Goal: Task Accomplishment & Management: Use online tool/utility

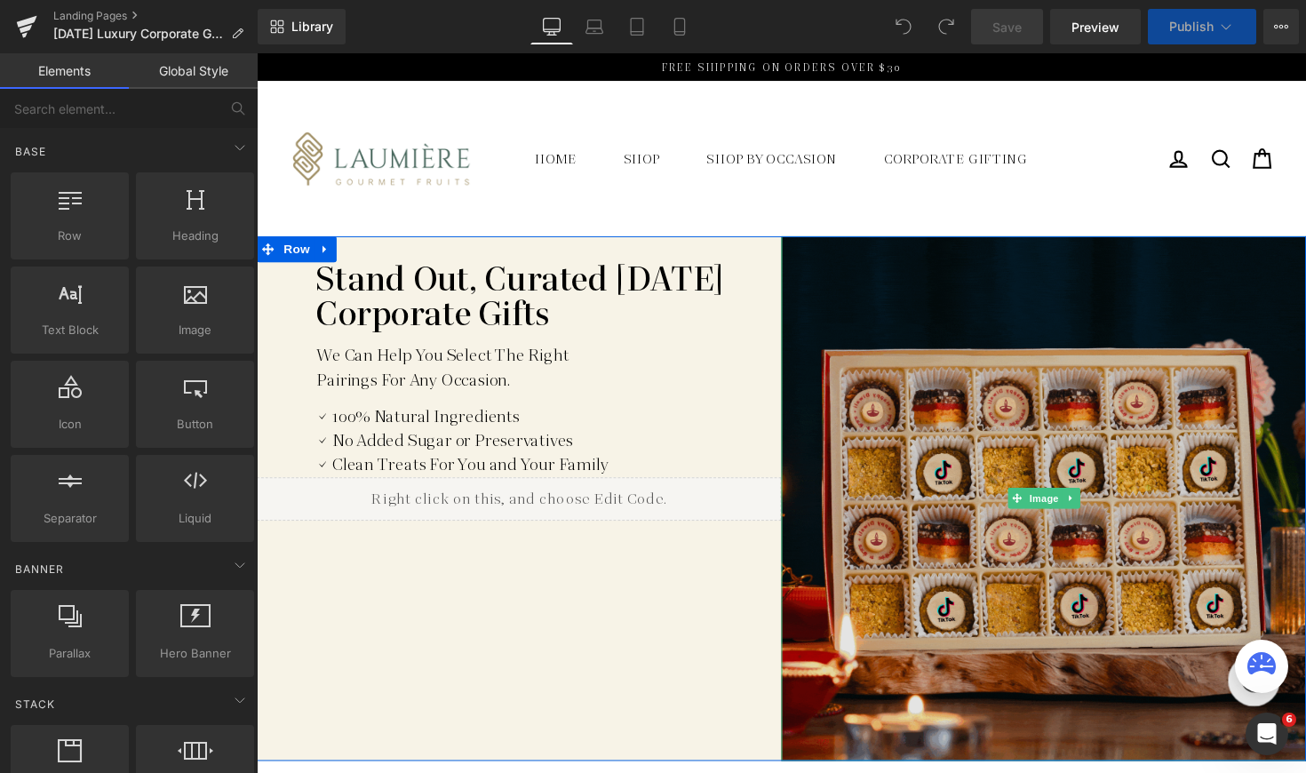
click at [910, 374] on img at bounding box center [1062, 509] width 537 height 537
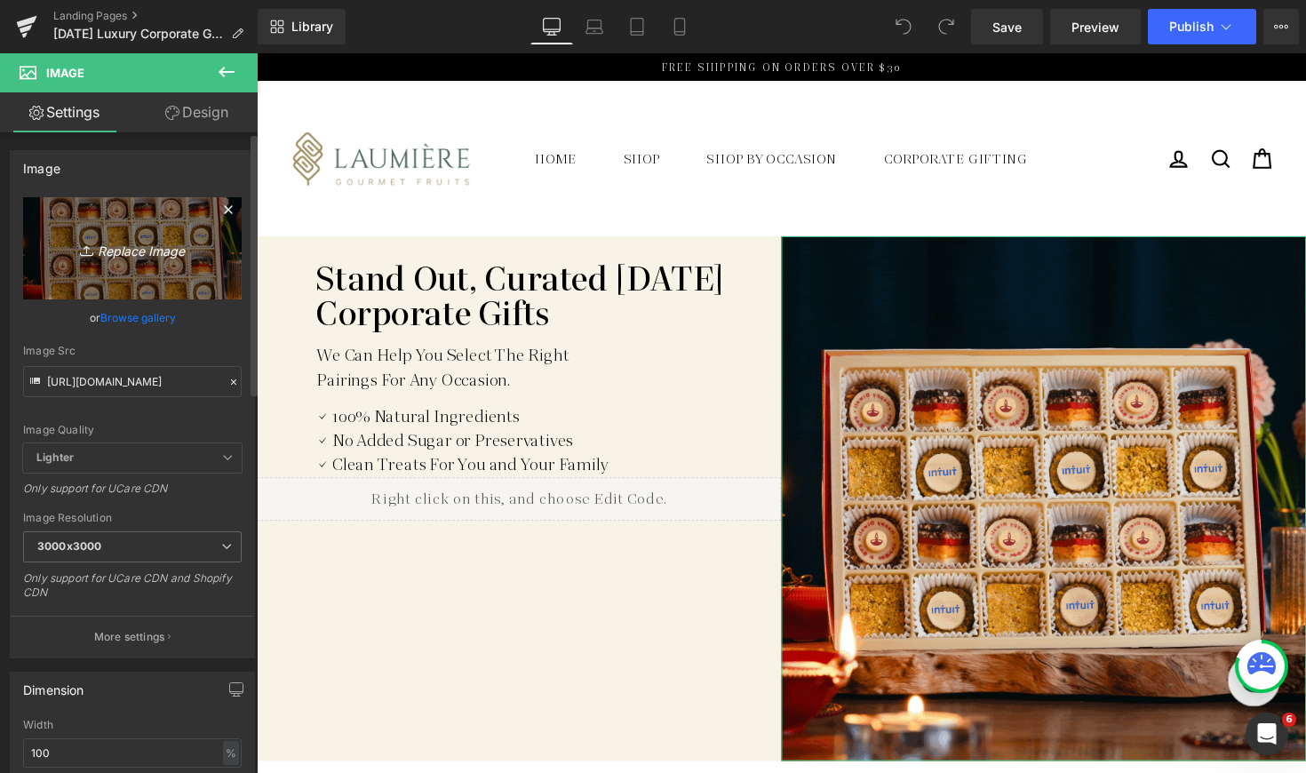
click at [110, 254] on icon "Replace Image" at bounding box center [132, 248] width 142 height 22
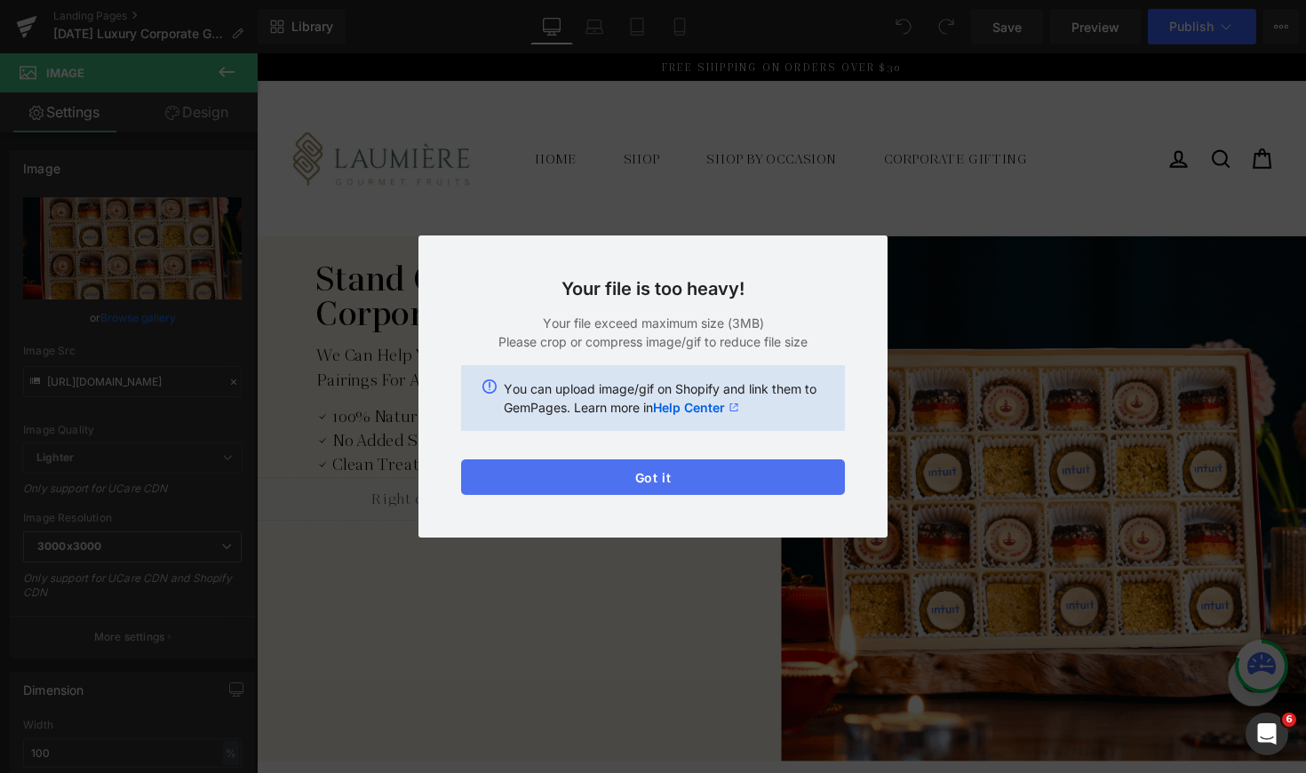
click at [658, 472] on button "Got it" at bounding box center [653, 477] width 384 height 36
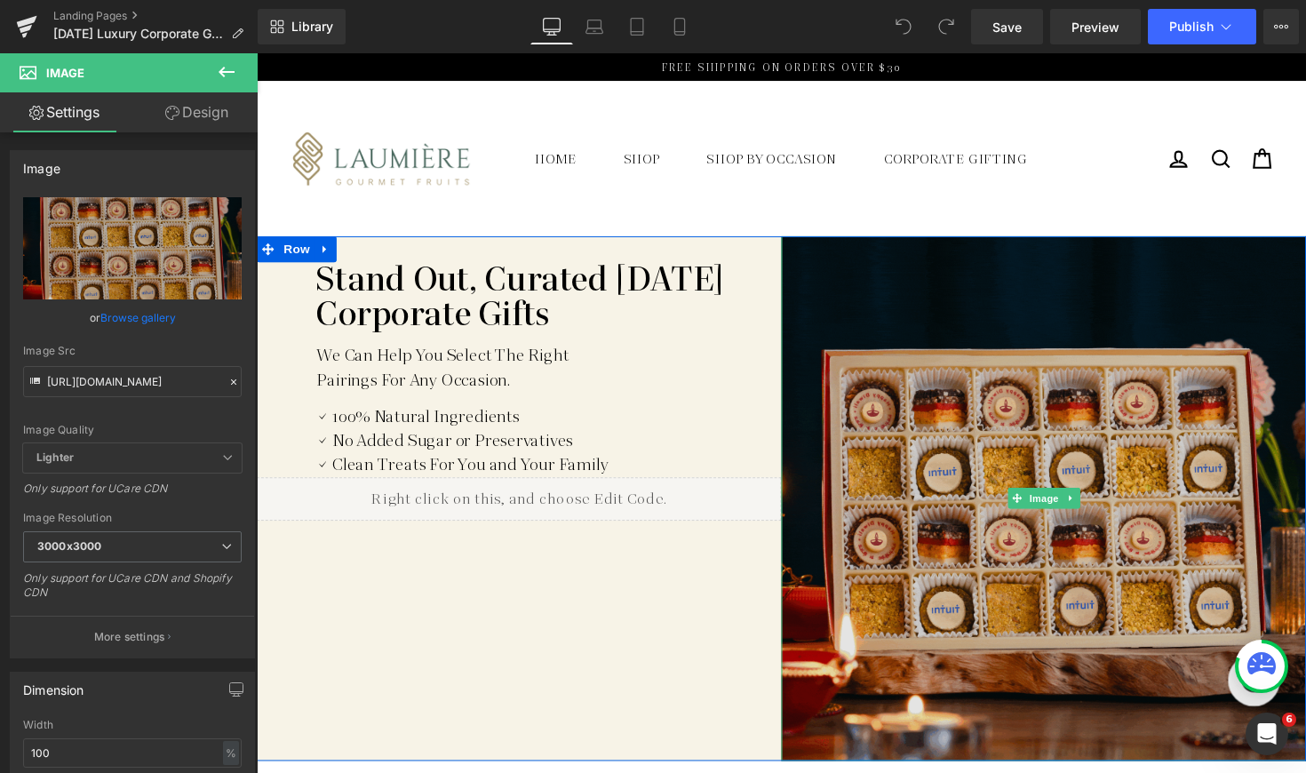
click at [957, 391] on img at bounding box center [1062, 509] width 537 height 537
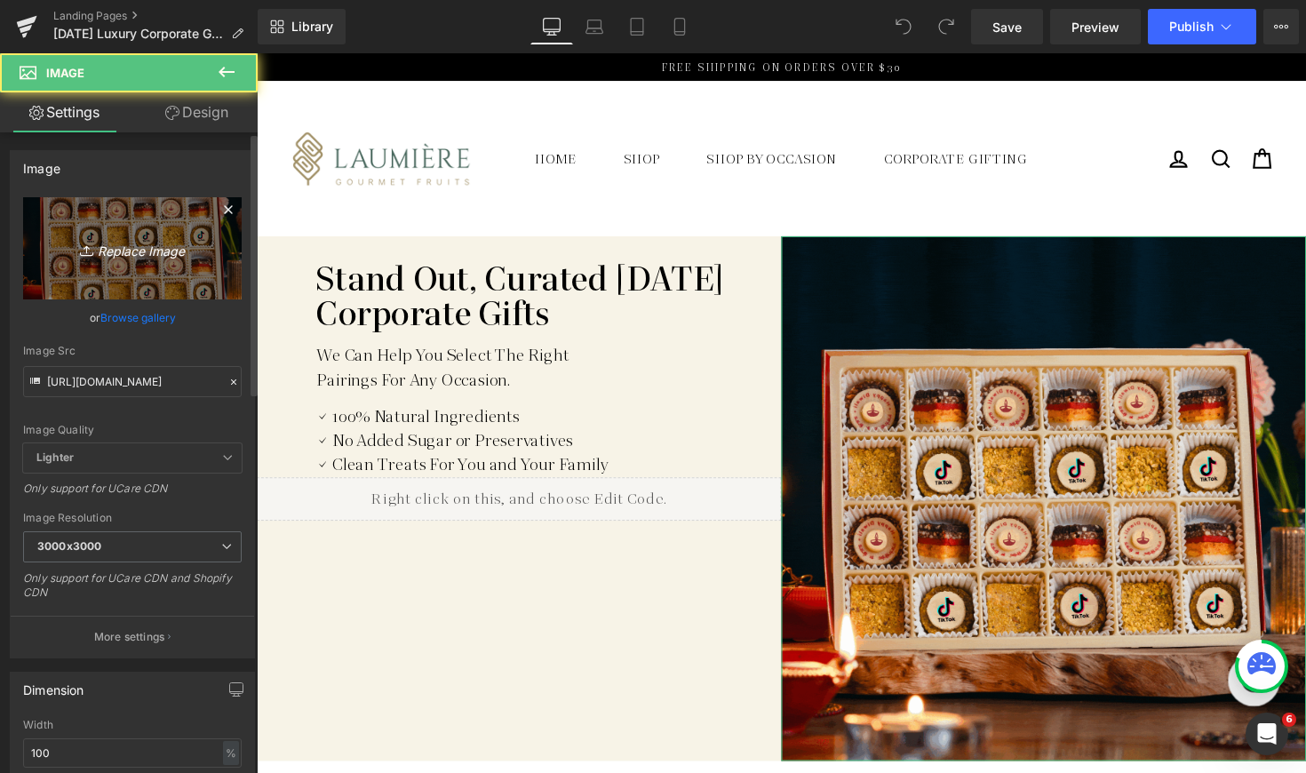
click at [176, 245] on icon "Replace Image" at bounding box center [132, 248] width 142 height 22
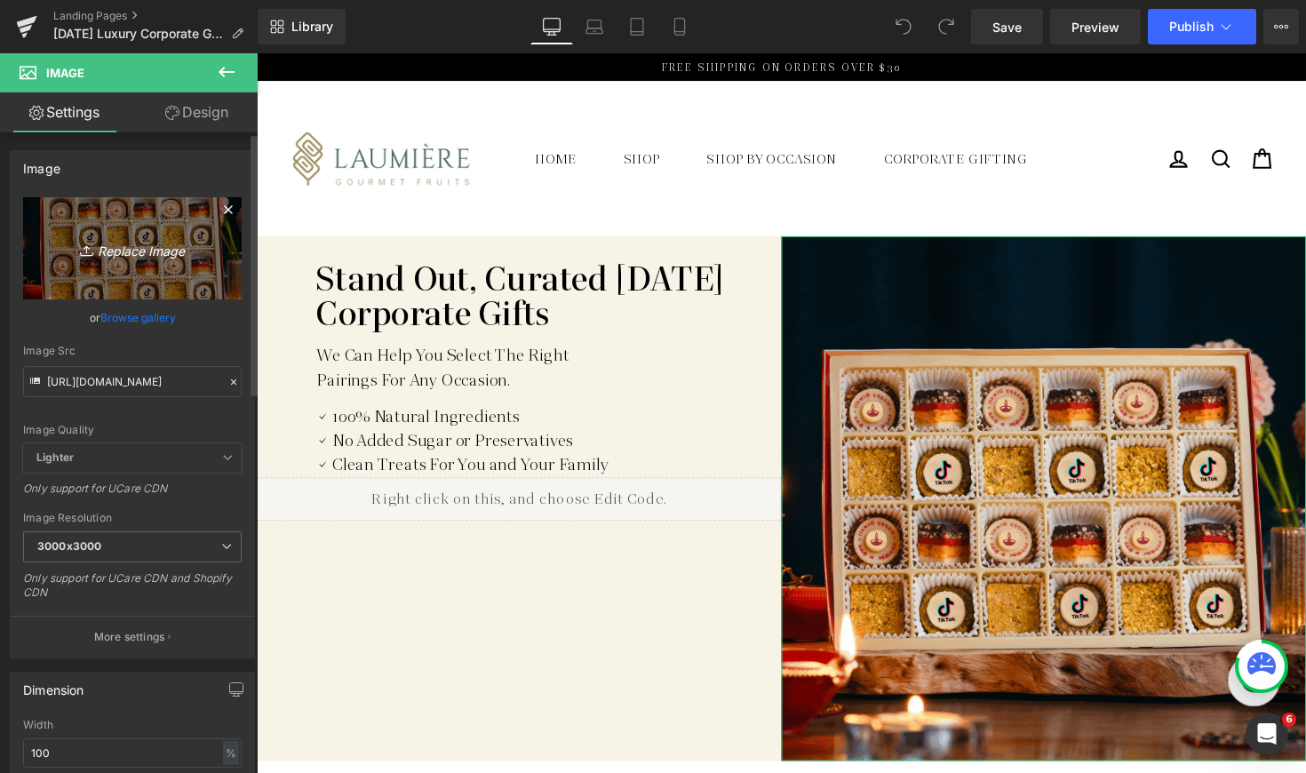
type input "C:\fakepath\Frame 2121.jpg"
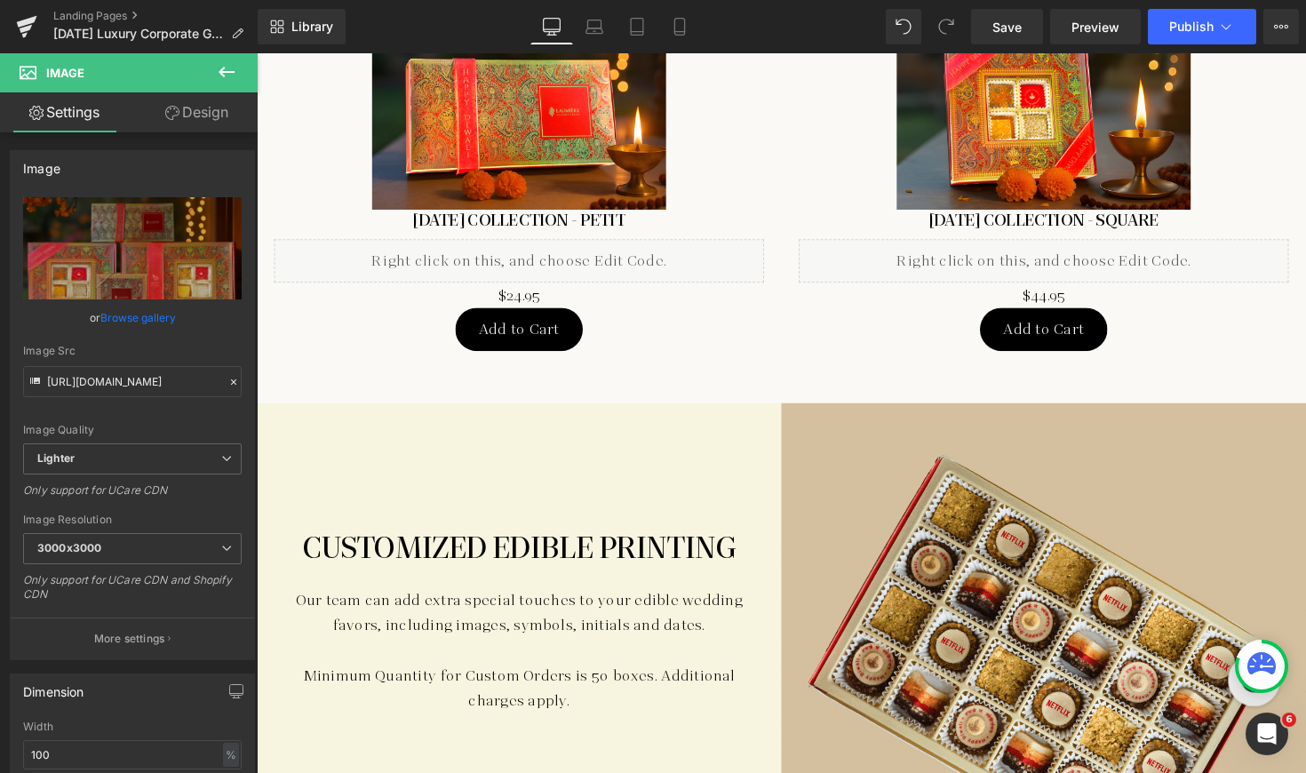
scroll to position [2101, 0]
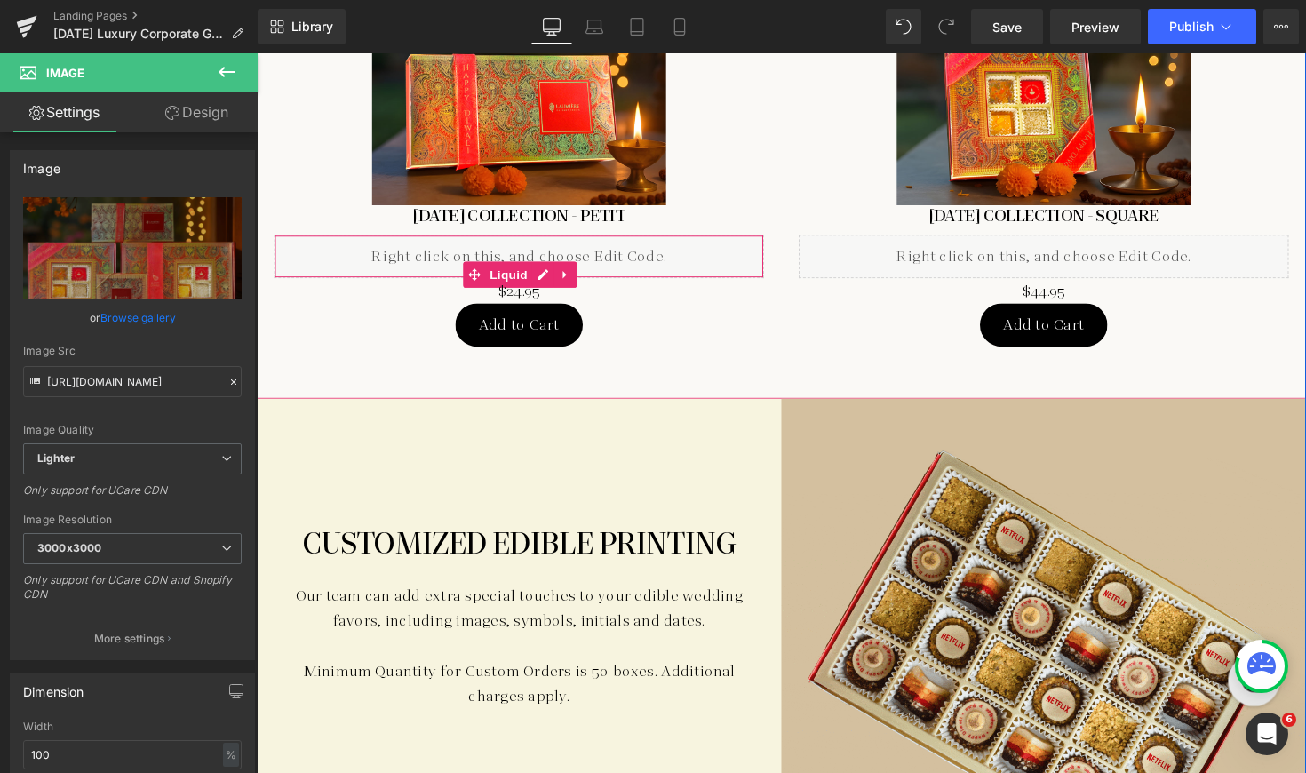
click at [429, 252] on div "Liquid" at bounding box center [525, 261] width 502 height 44
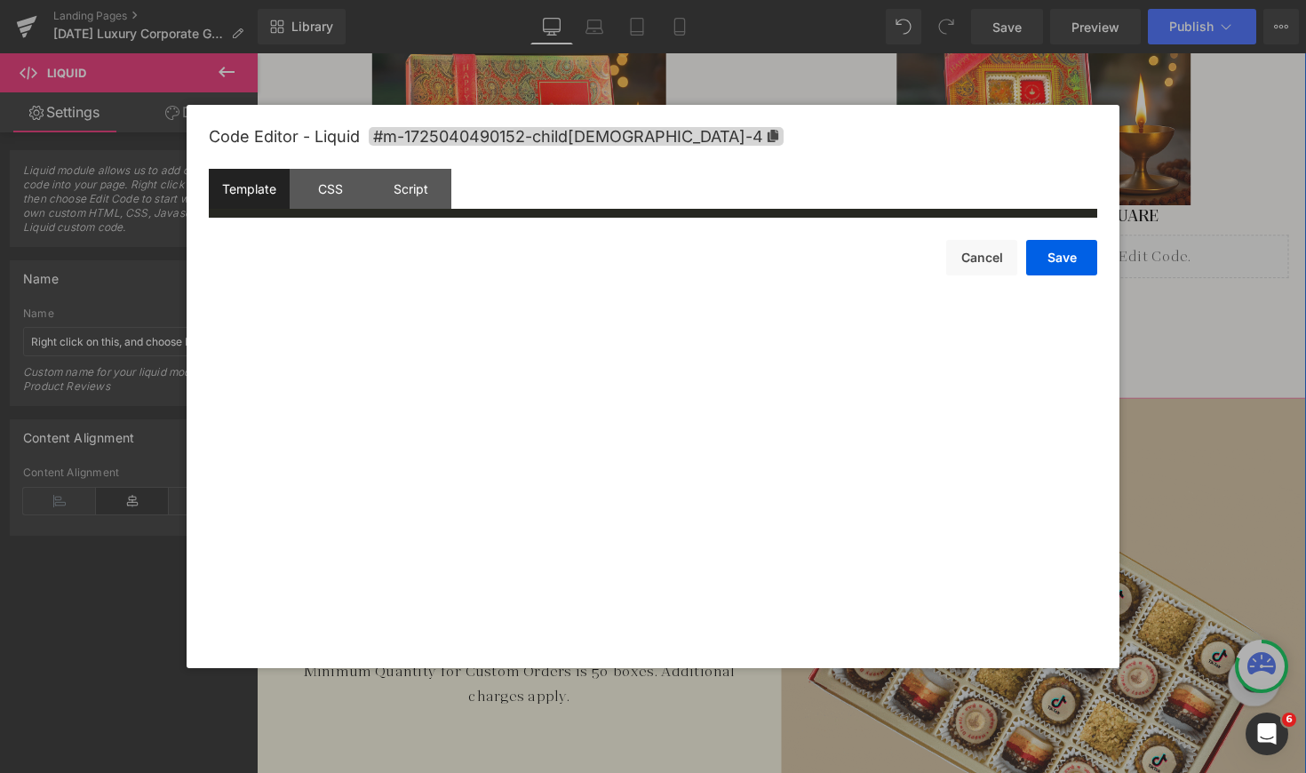
click at [424, 0] on div "You are previewing how the will restyle your page. You can not edit Elements in…" at bounding box center [653, 0] width 1306 height 0
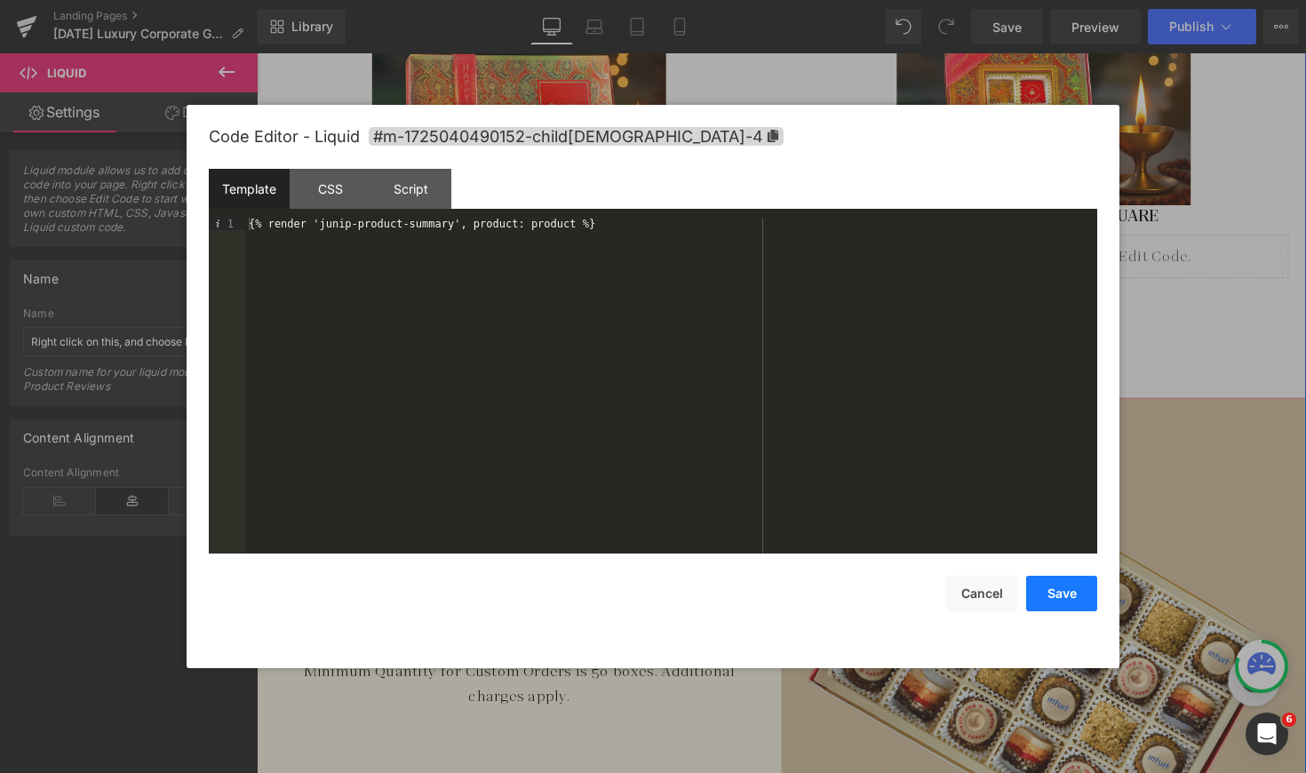
click at [1044, 586] on button "Save" at bounding box center [1061, 594] width 71 height 36
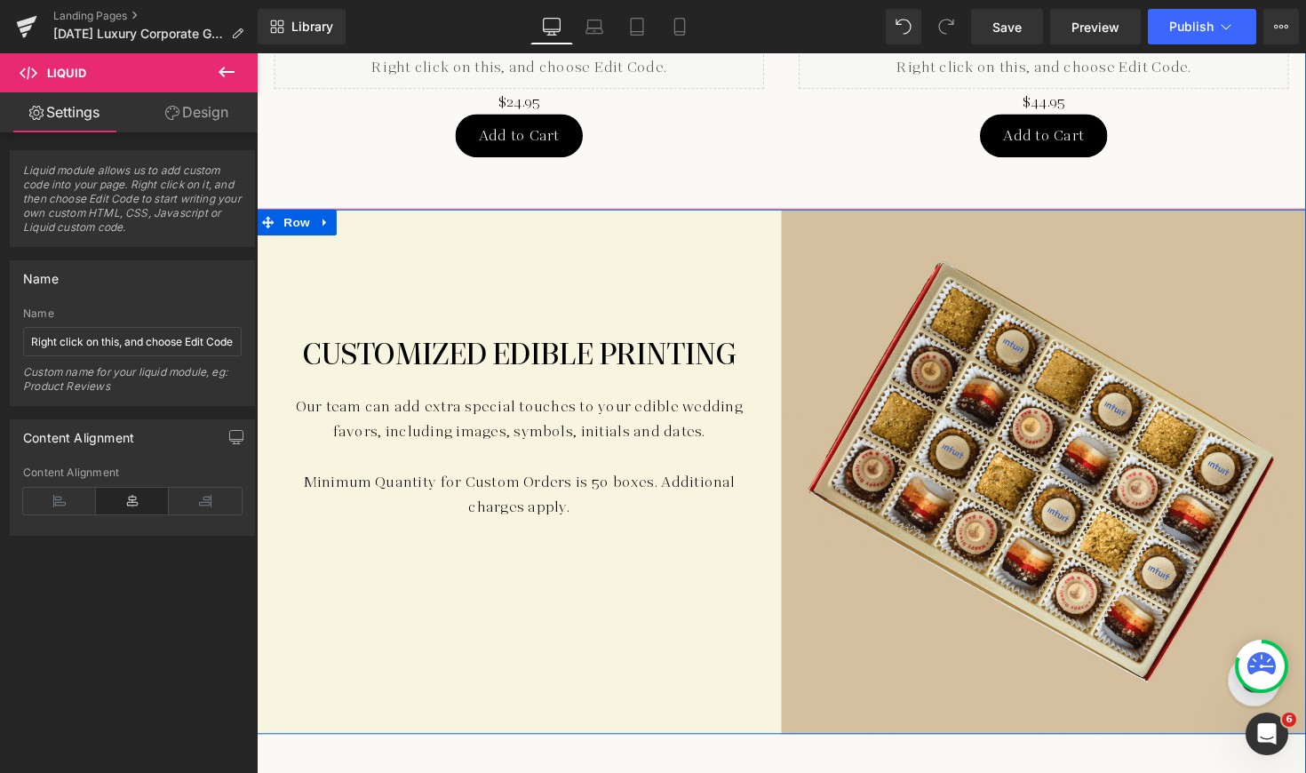
scroll to position [2252, 0]
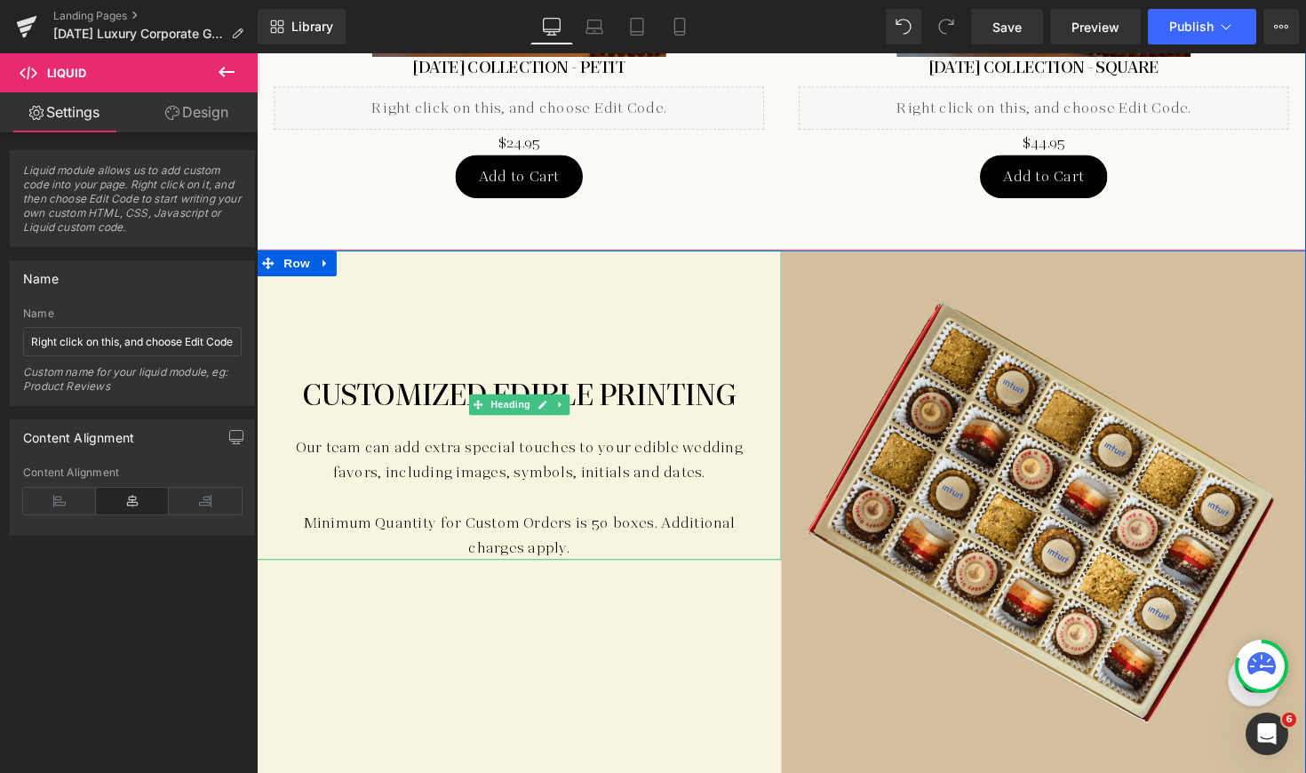
click at [617, 388] on h1 "Customized Edible Printing" at bounding box center [525, 403] width 484 height 31
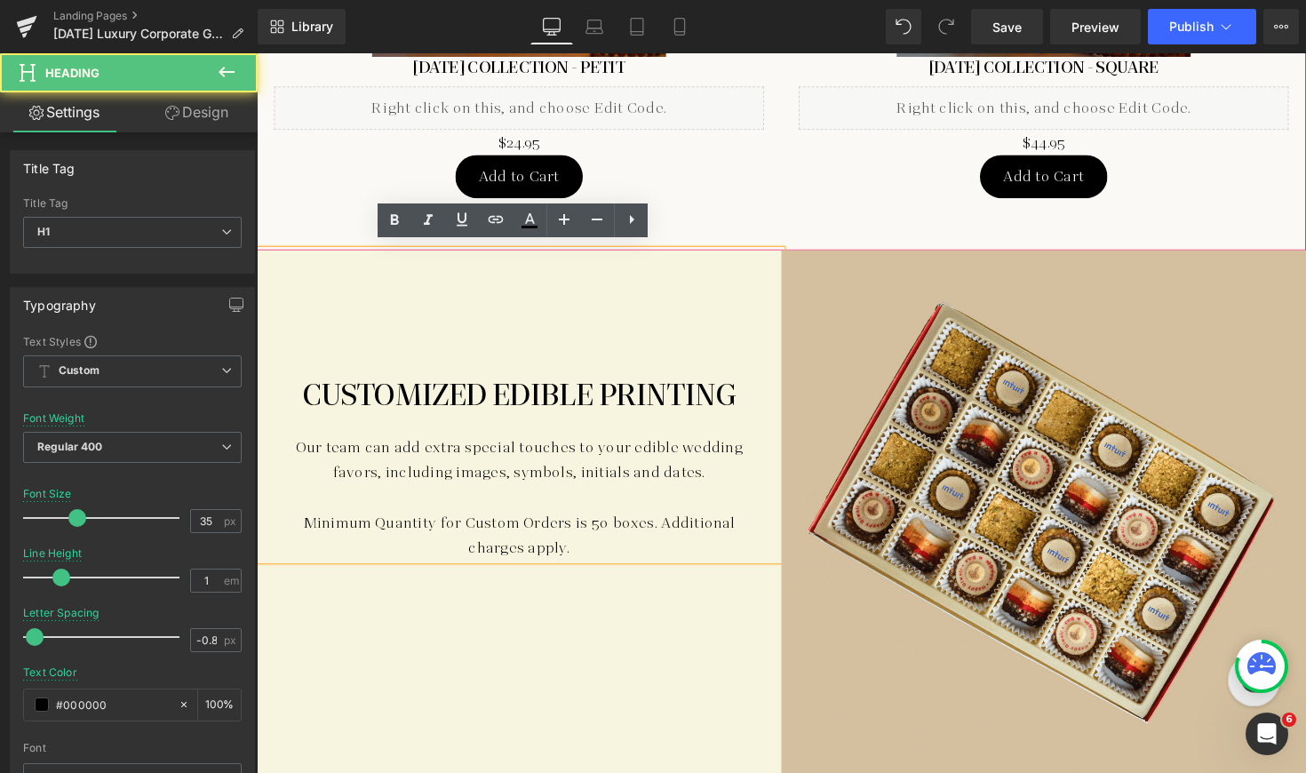
click at [598, 395] on h1 "Customized Edible Printing" at bounding box center [525, 403] width 484 height 31
click at [546, 389] on h1 "Customized Edible Printing" at bounding box center [525, 403] width 484 height 31
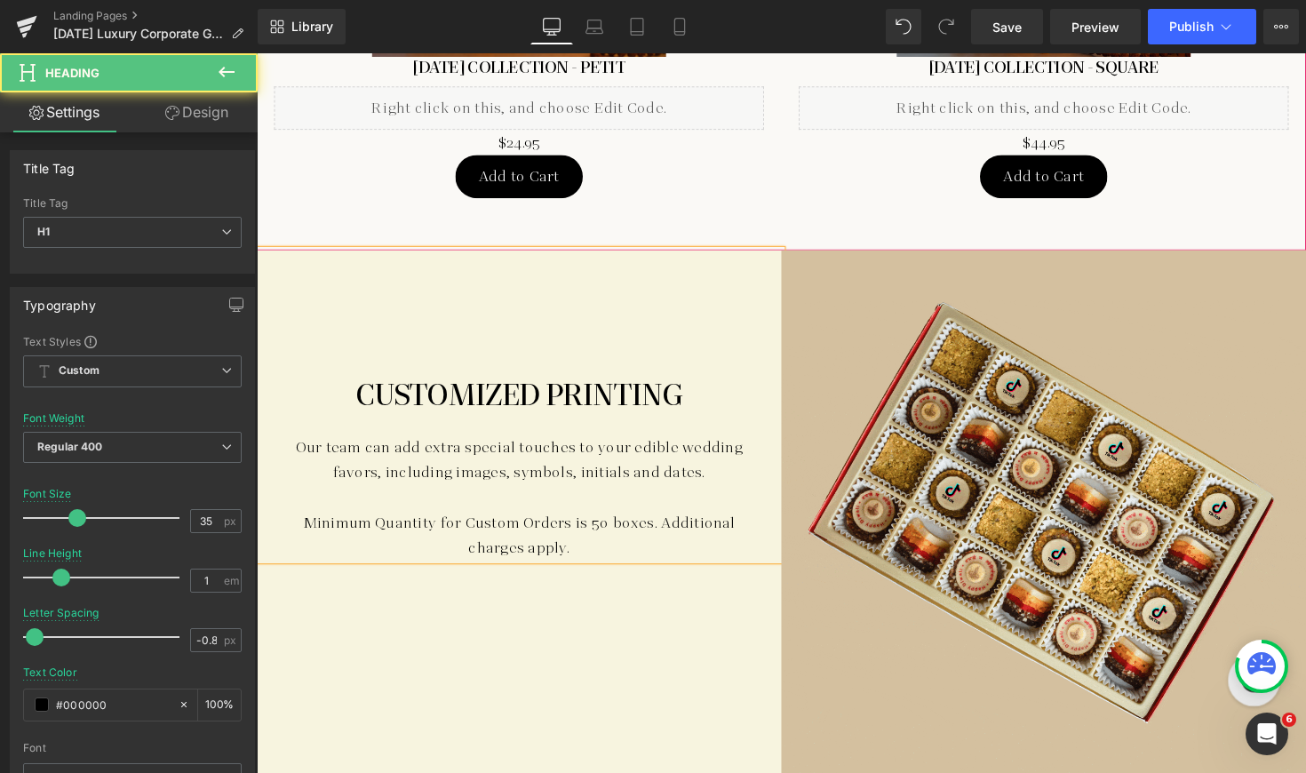
click at [627, 457] on div "Our team can add extra special touches to your edible wedding favors, including…" at bounding box center [525, 470] width 484 height 52
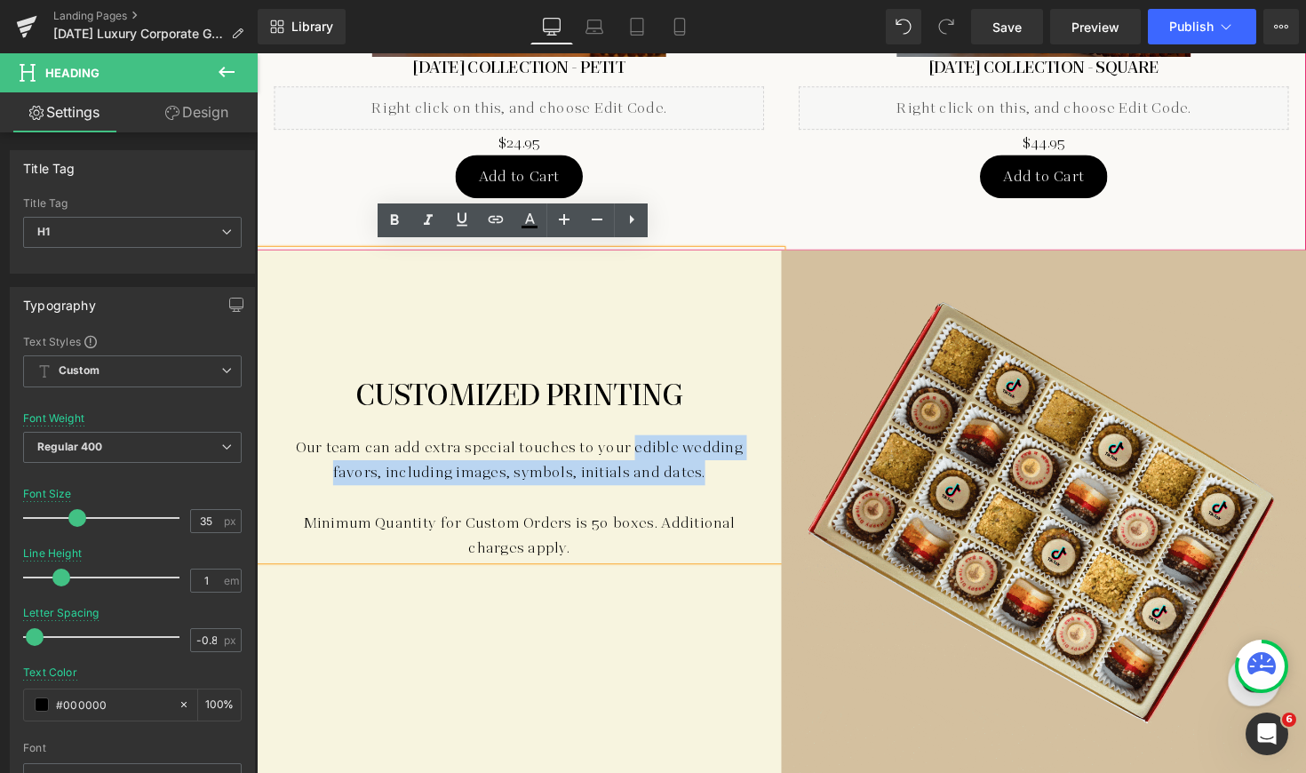
drag, startPoint x: 636, startPoint y: 450, endPoint x: 739, endPoint y: 470, distance: 104.9
click at [738, 463] on div "Our team can add extra special touches to your edible wedding favors, including…" at bounding box center [525, 470] width 484 height 52
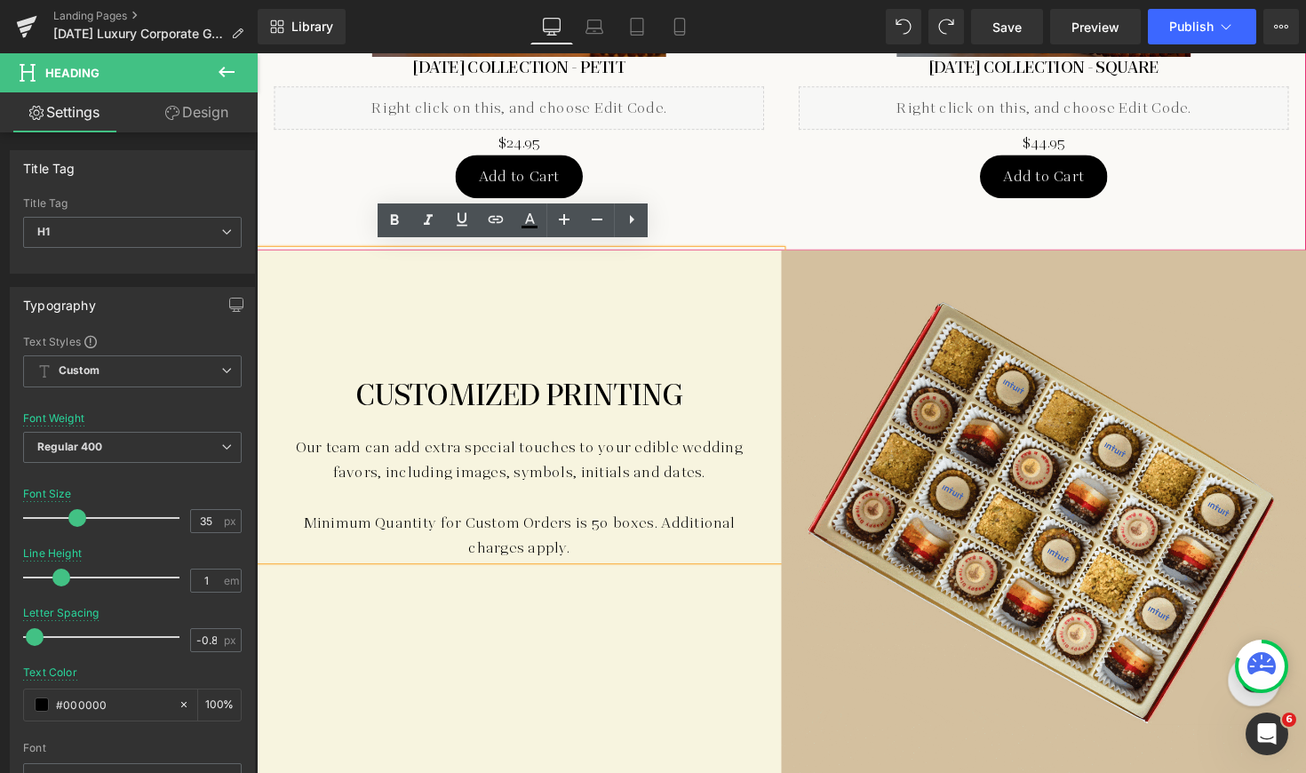
click at [632, 463] on div "Our team can add extra special touches to your edible wedding favors, including…" at bounding box center [525, 470] width 484 height 52
drag, startPoint x: 387, startPoint y: 478, endPoint x: 647, endPoint y: 449, distance: 261.8
click at [647, 449] on div "Our team can add extra special touches to your edible wedding favors, including…" at bounding box center [525, 470] width 484 height 52
click at [377, 476] on div "Our team can add extra special touches to your edible wedding favors, including…" at bounding box center [525, 470] width 484 height 52
drag, startPoint x: 385, startPoint y: 480, endPoint x: 635, endPoint y: 439, distance: 253.9
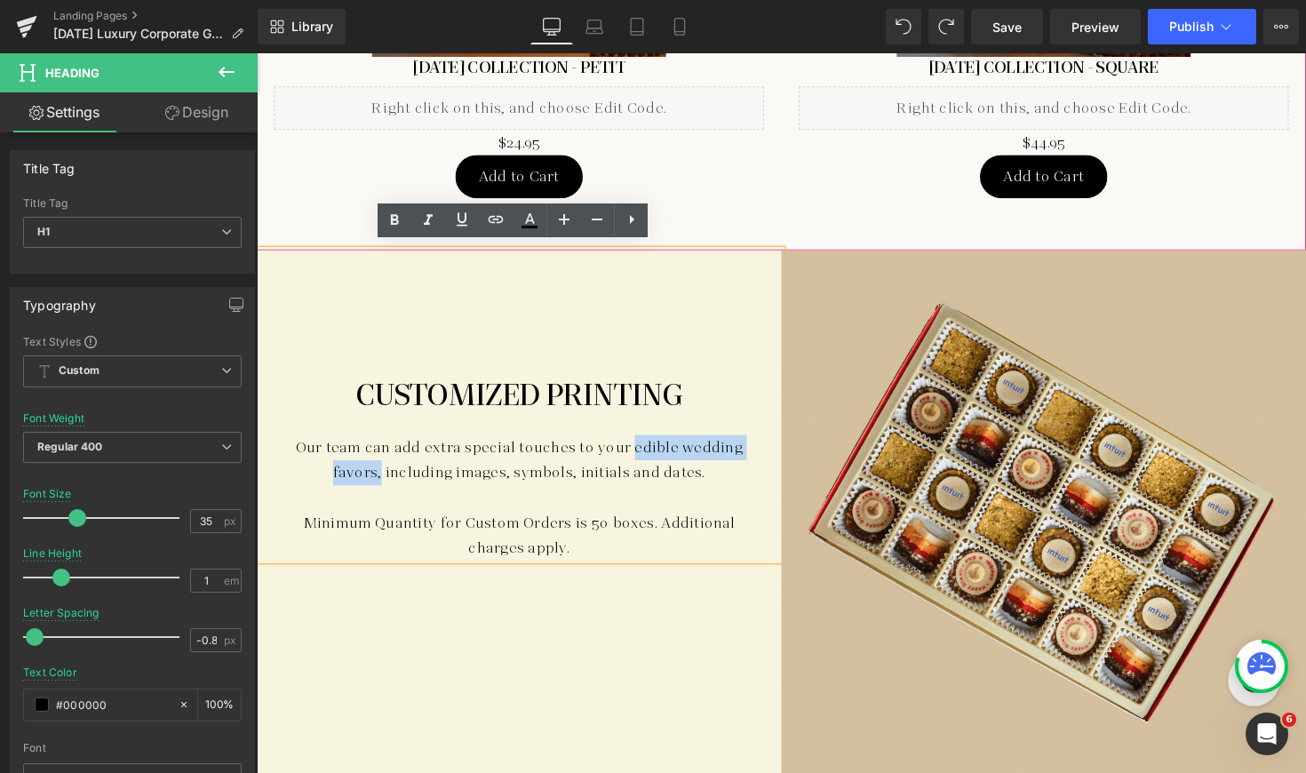
click at [635, 444] on div "Our team can add extra special touches to your edible wedding favors, including…" at bounding box center [525, 470] width 484 height 52
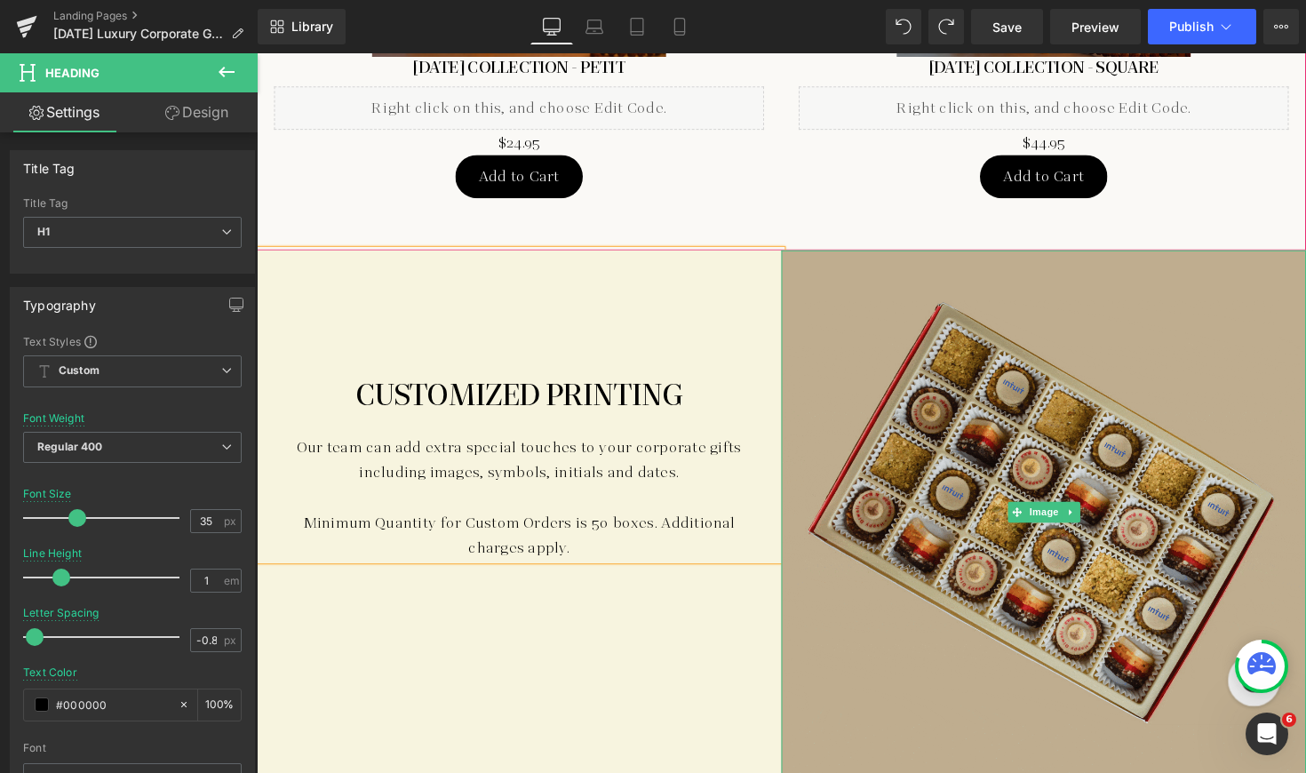
click at [959, 564] on img at bounding box center [1062, 523] width 537 height 537
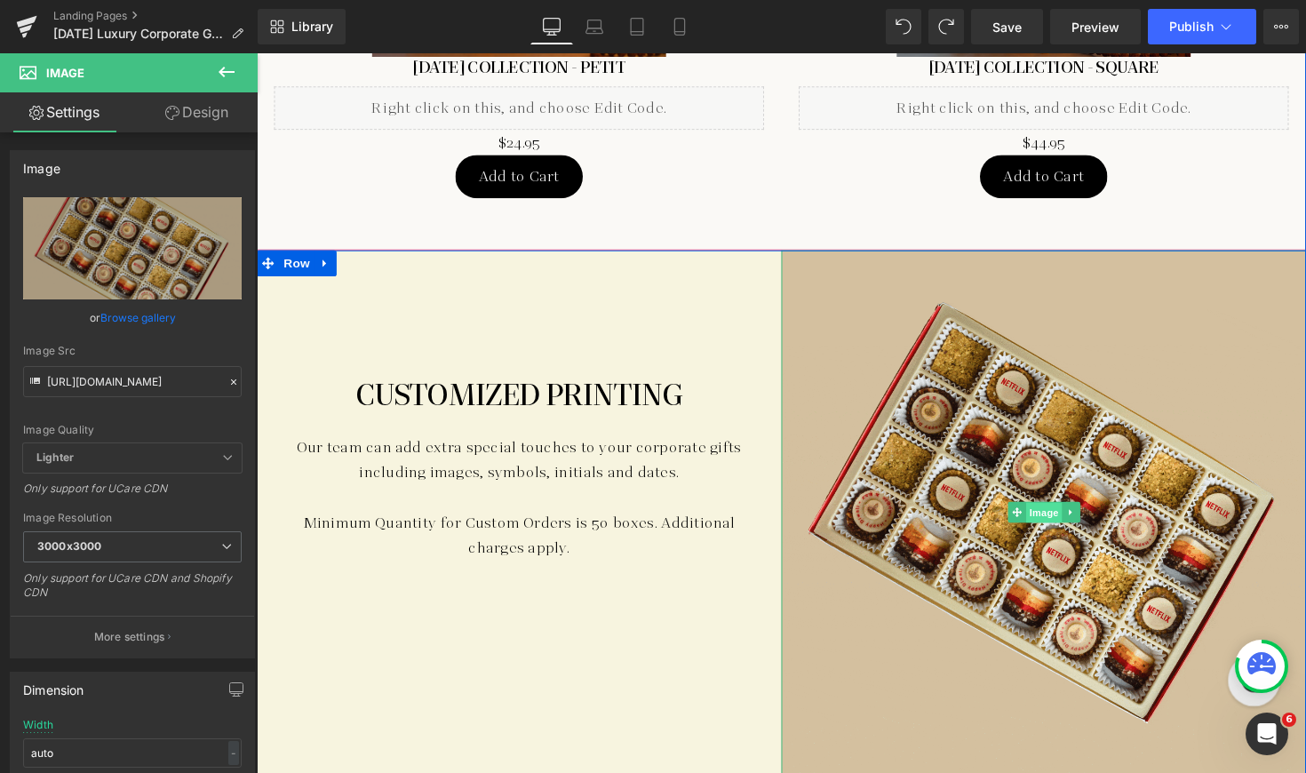
click at [1054, 522] on span "Image" at bounding box center [1062, 523] width 37 height 21
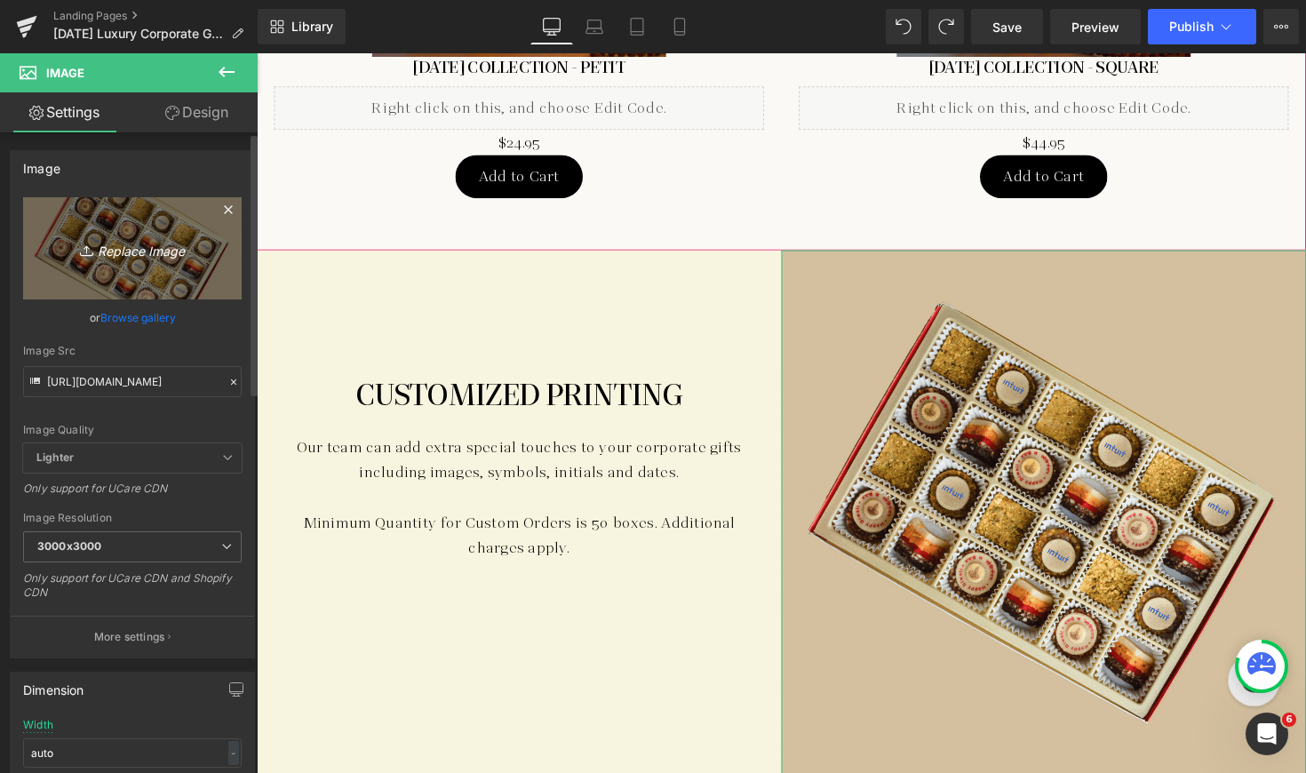
click at [140, 254] on icon "Replace Image" at bounding box center [132, 248] width 142 height 22
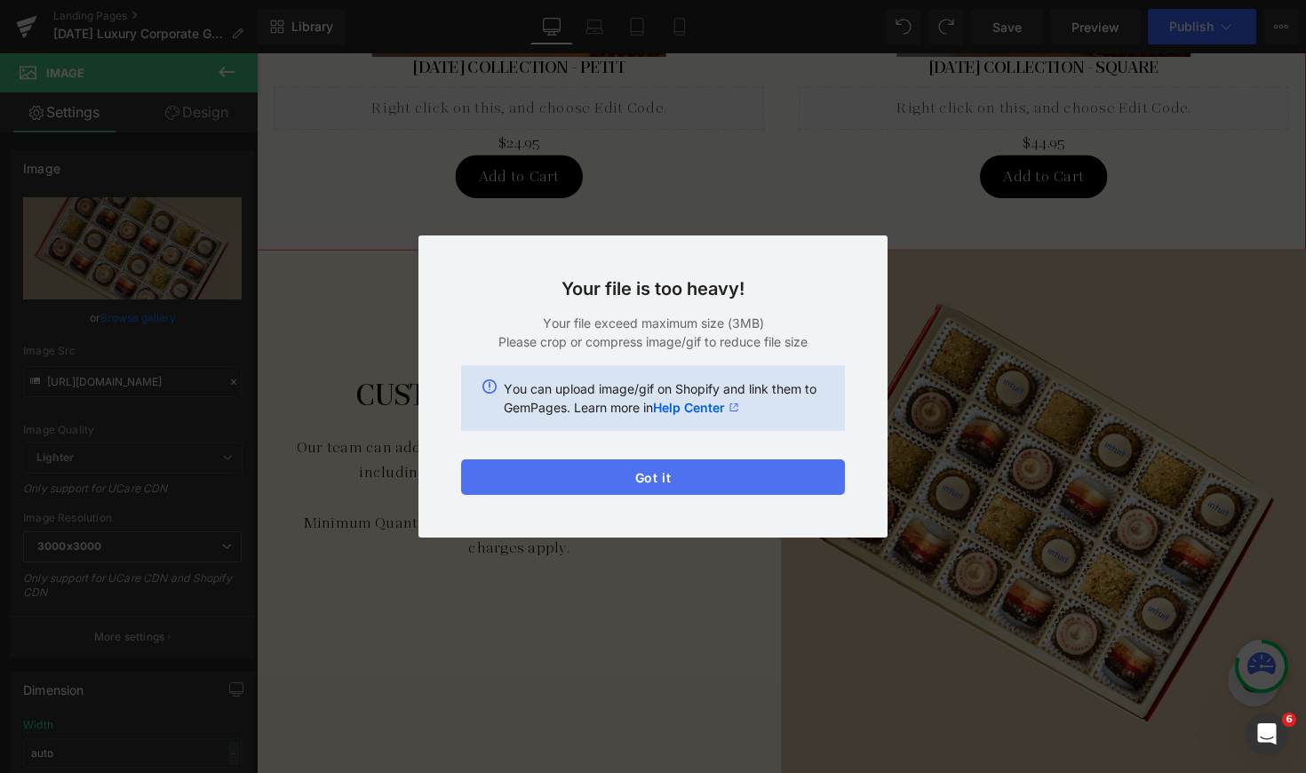
click at [602, 471] on button "Got it" at bounding box center [653, 477] width 384 height 36
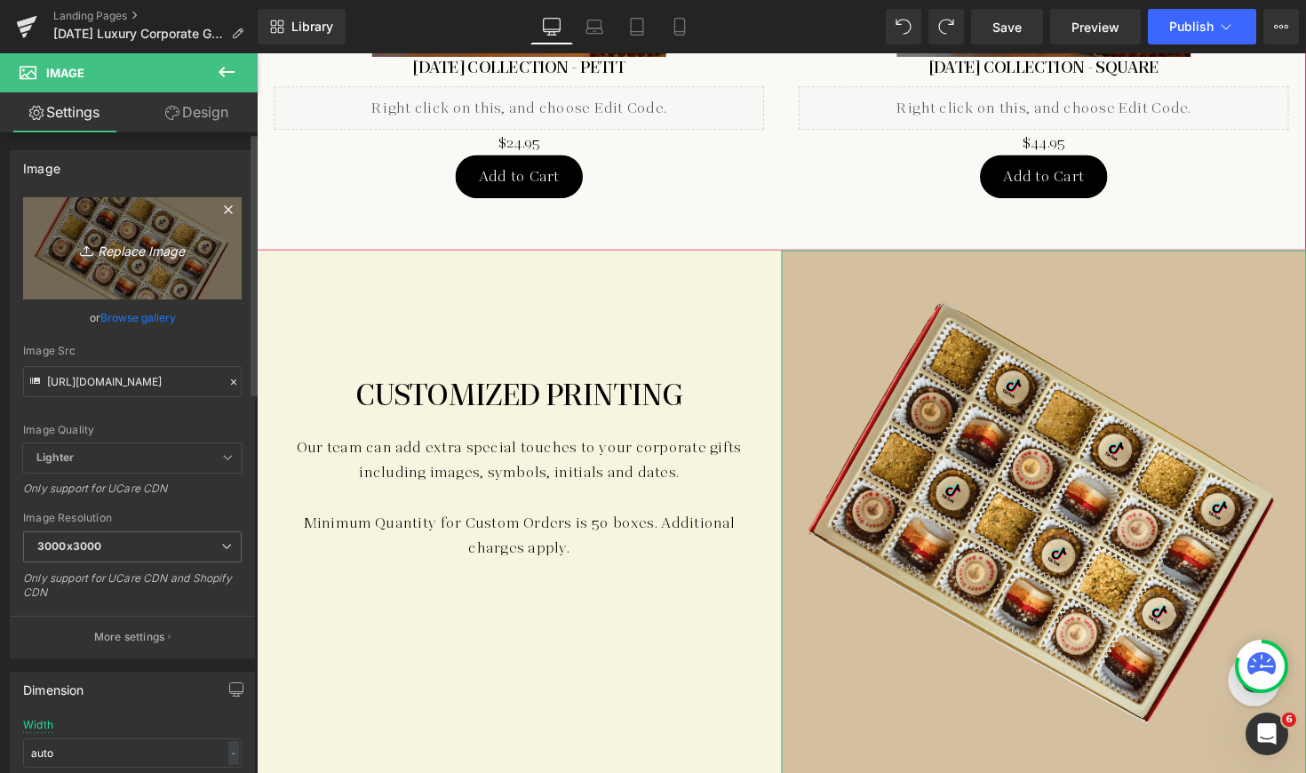
click at [130, 249] on icon "Replace Image" at bounding box center [132, 248] width 142 height 22
type input "C:\fakepath\ezgif.com-optimize (1).gif"
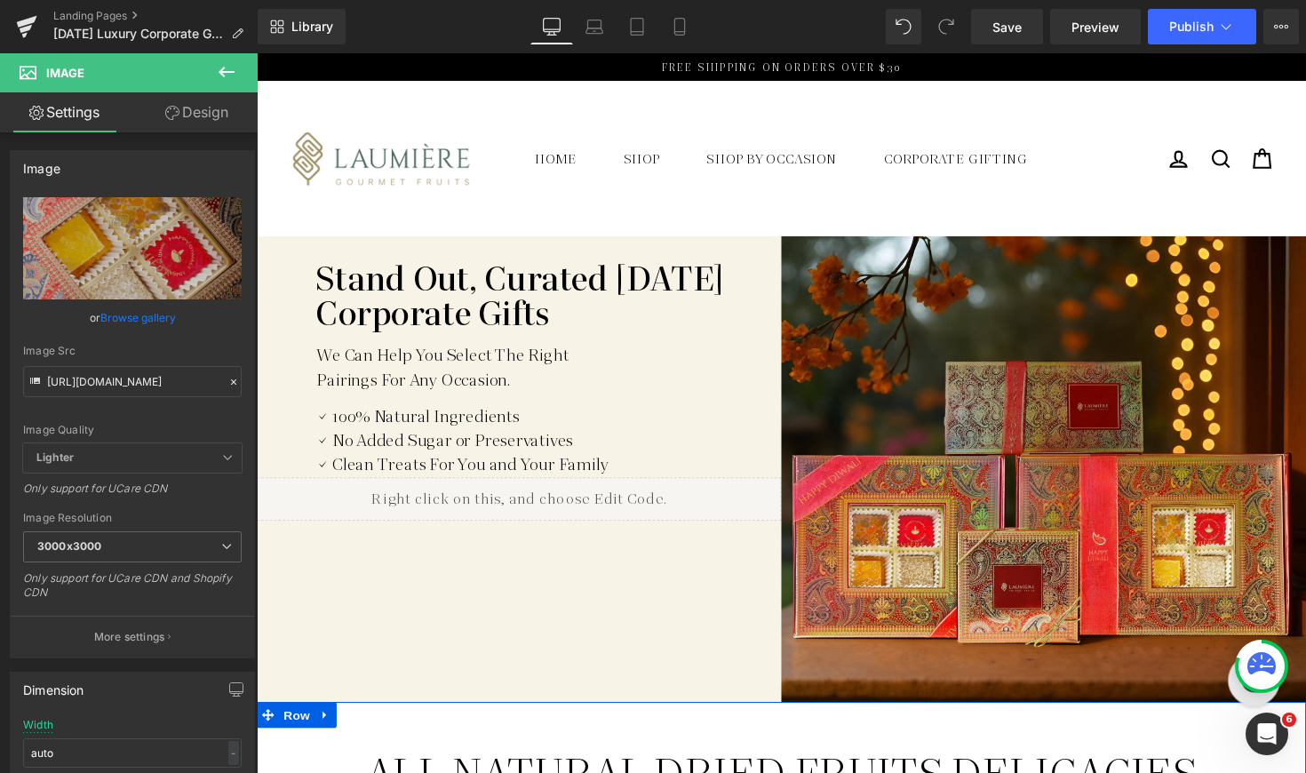
scroll to position [0, 0]
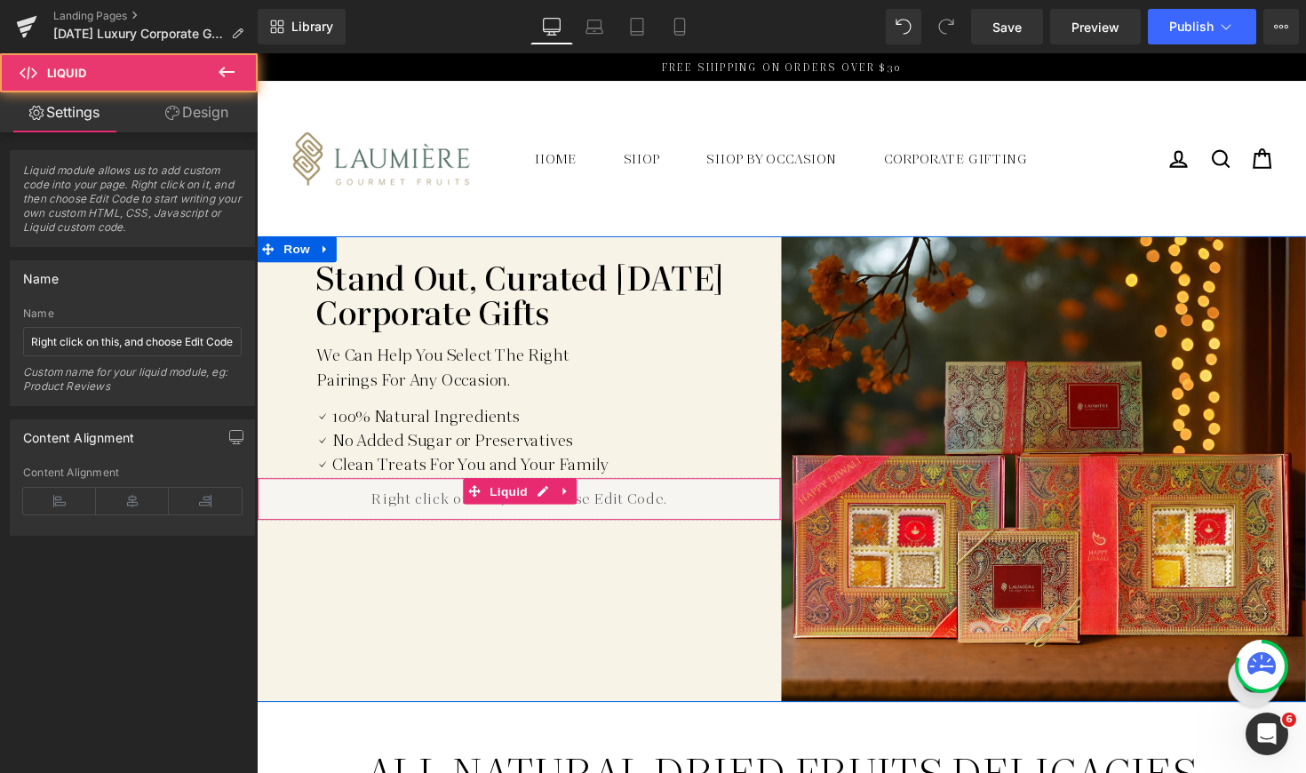
click at [310, 512] on div "Liquid" at bounding box center [525, 510] width 537 height 44
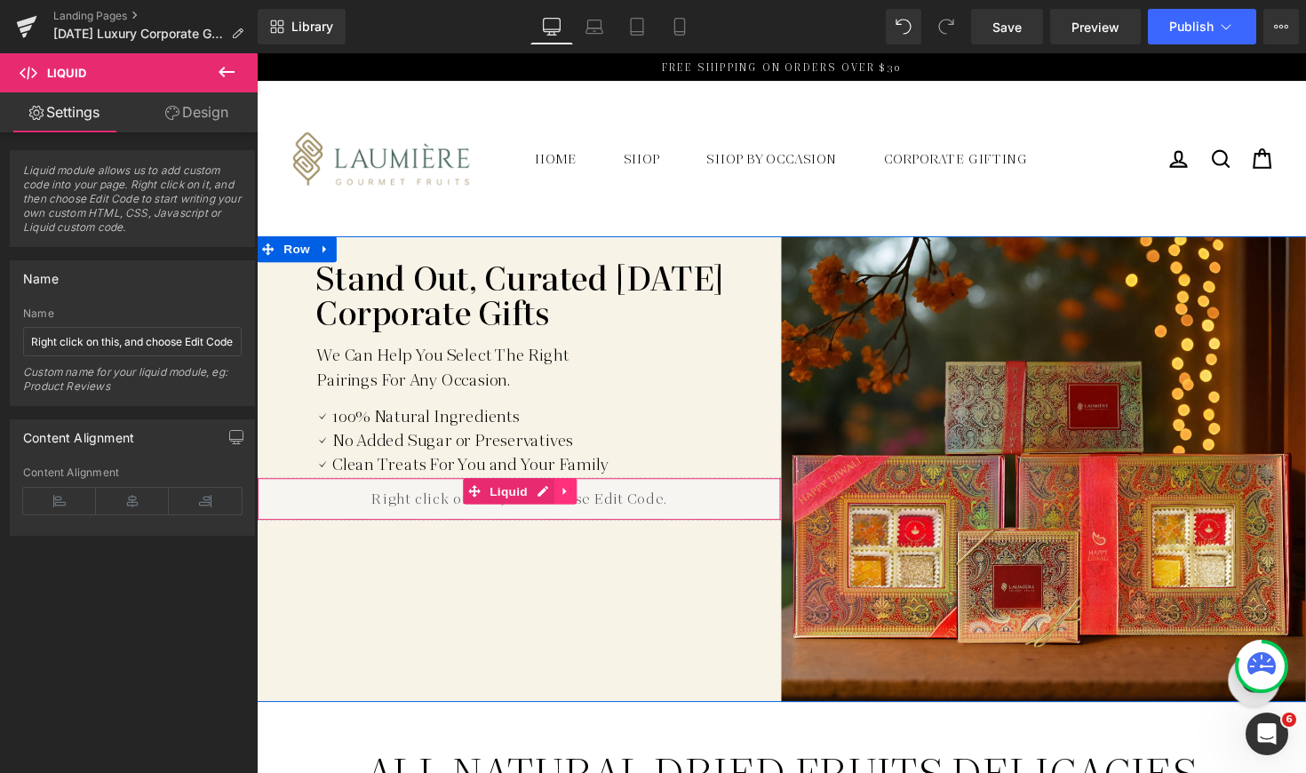
click at [570, 502] on icon at bounding box center [572, 502] width 4 height 8
click at [559, 501] on icon at bounding box center [561, 502] width 12 height 12
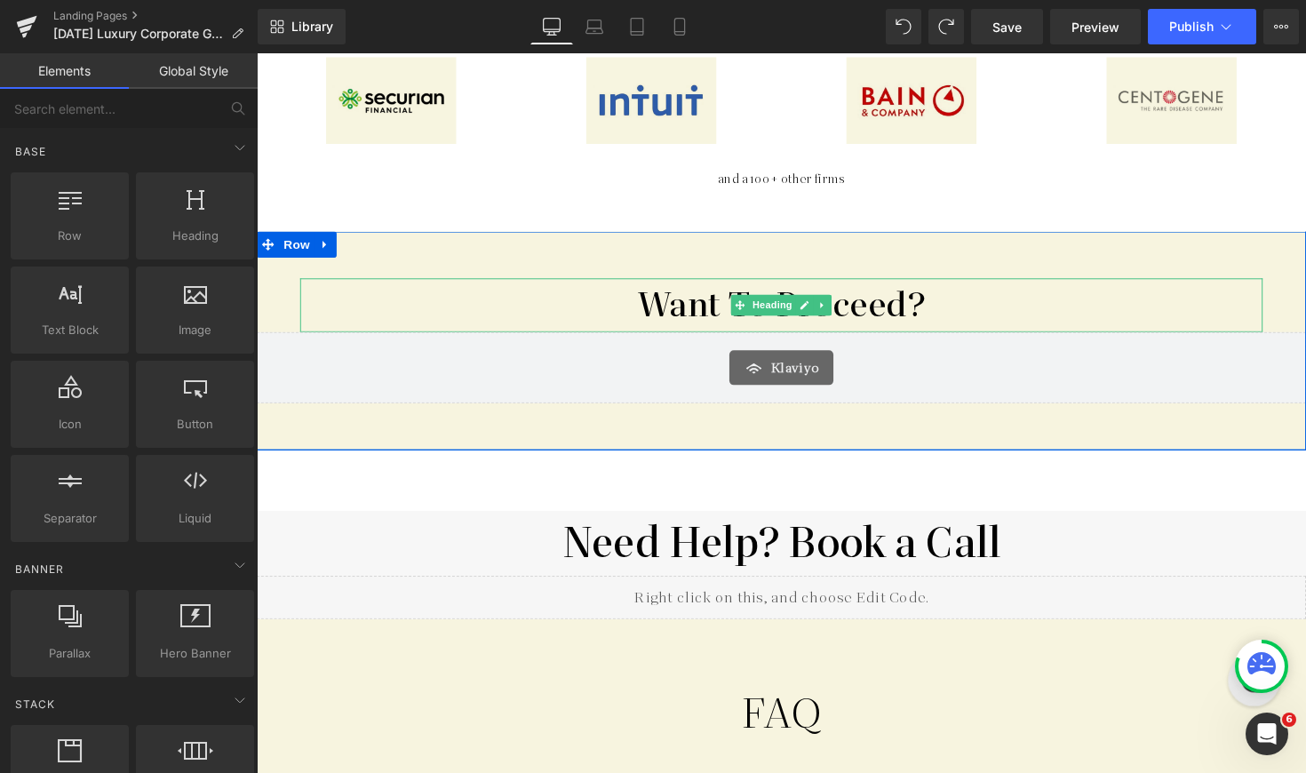
scroll to position [4307, 0]
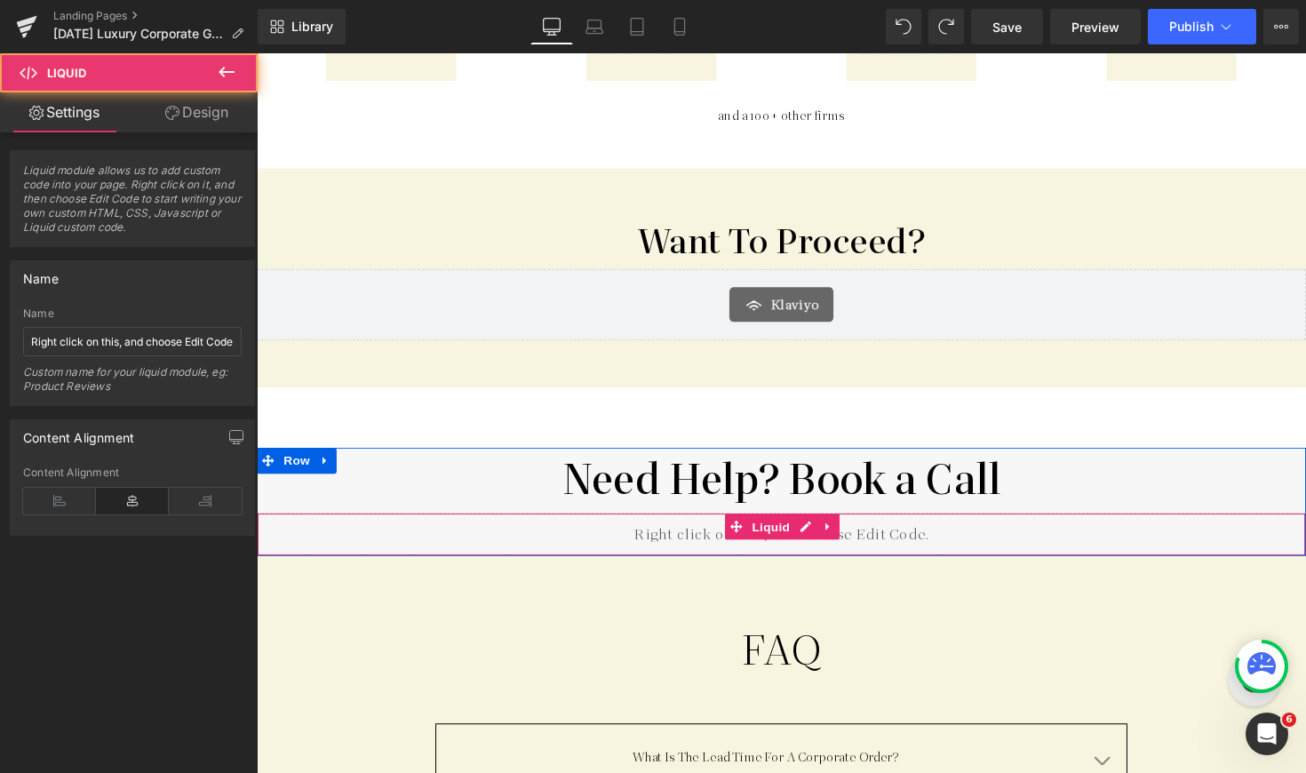
click at [505, 524] on div "Liquid" at bounding box center [794, 546] width 1075 height 44
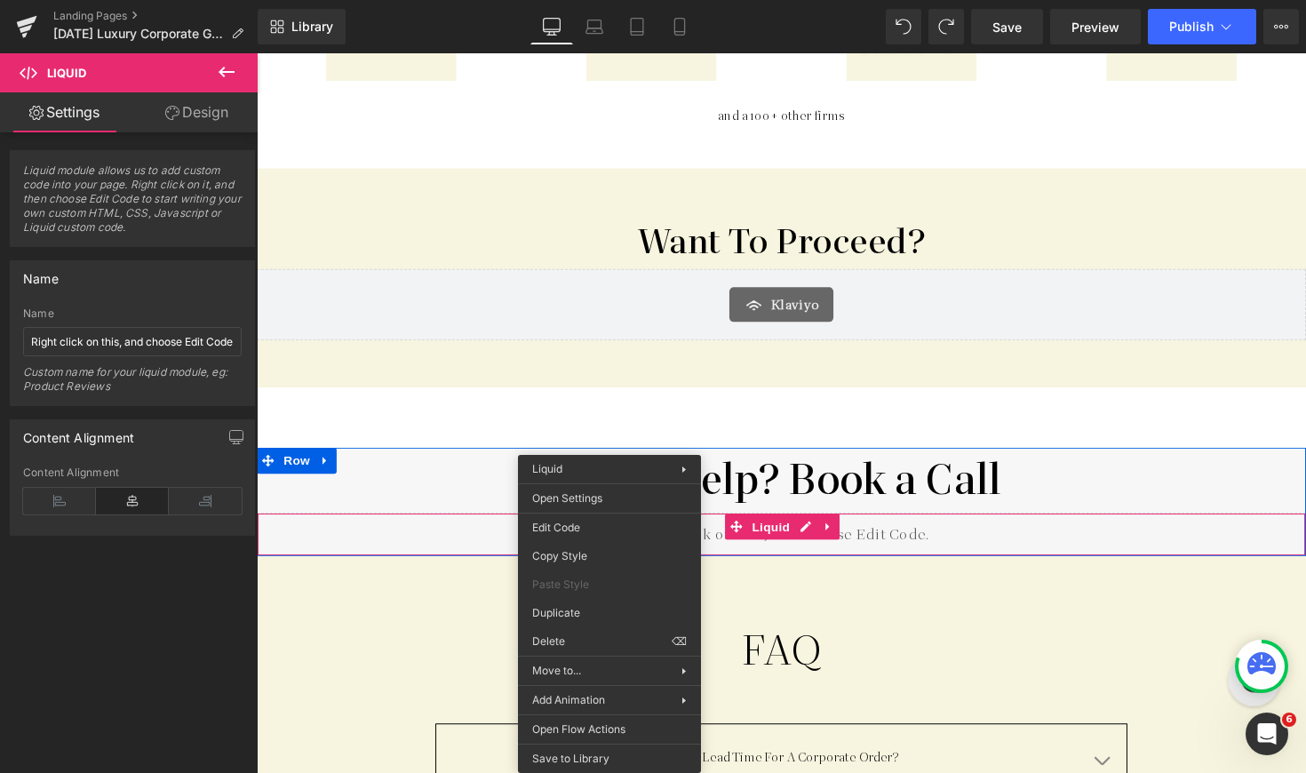
click at [439, 524] on div "Liquid" at bounding box center [794, 546] width 1075 height 44
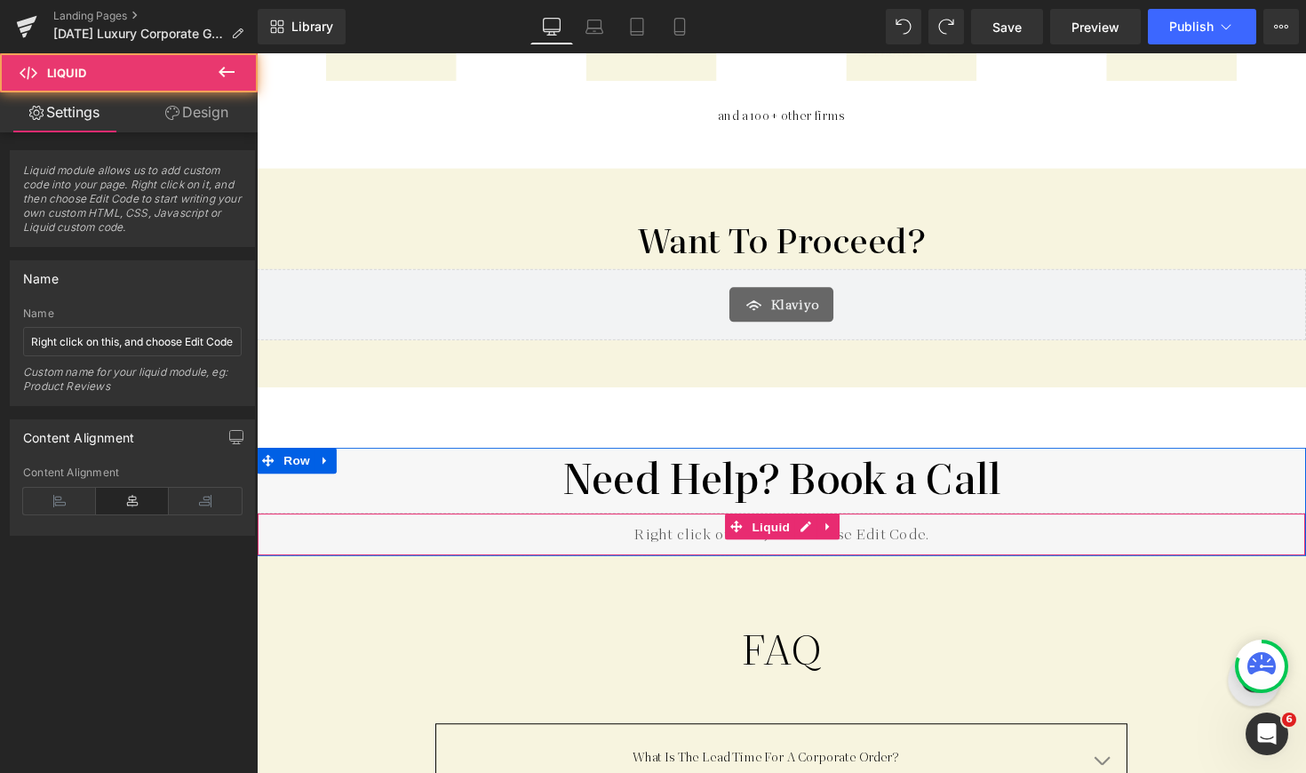
click at [694, 524] on div "Liquid" at bounding box center [794, 546] width 1075 height 44
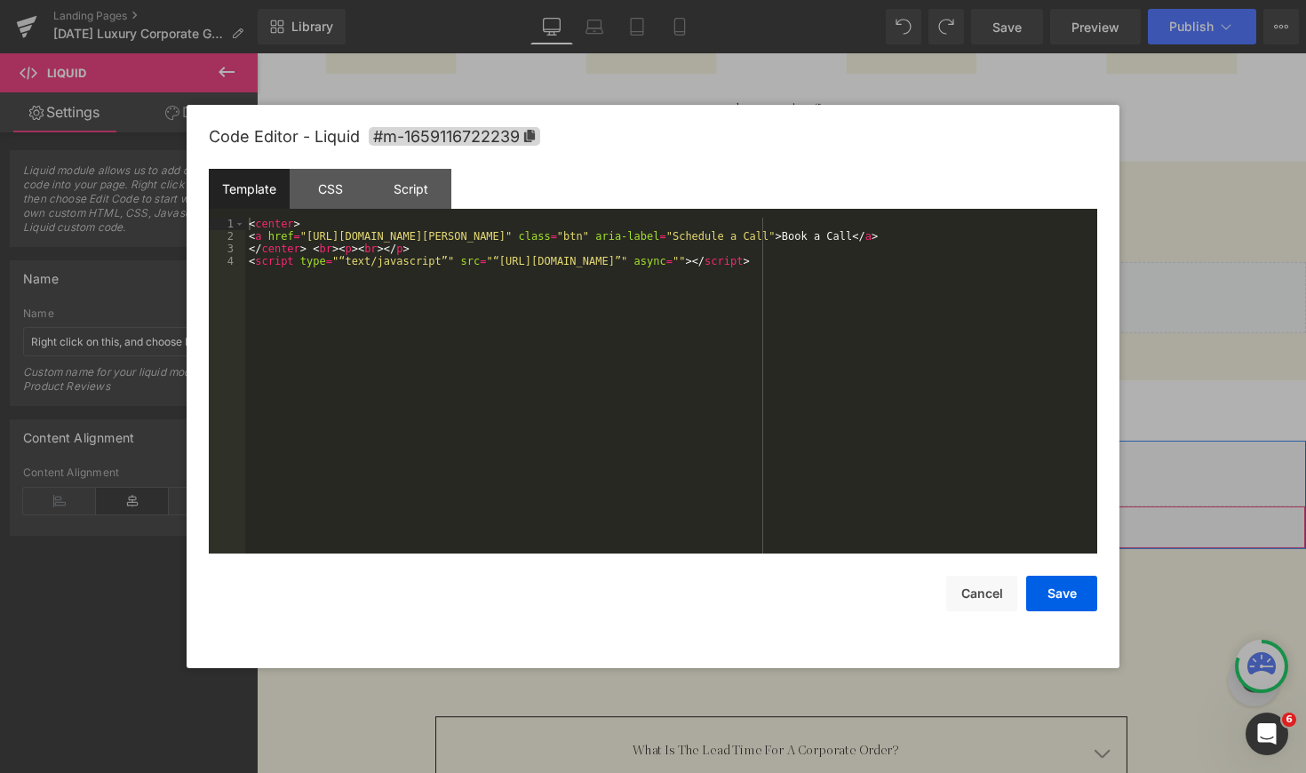
click at [639, 0] on div "Image You are previewing how the will restyle your page. You can not edit Eleme…" at bounding box center [653, 0] width 1306 height 0
click at [992, 599] on button "Cancel" at bounding box center [981, 594] width 71 height 36
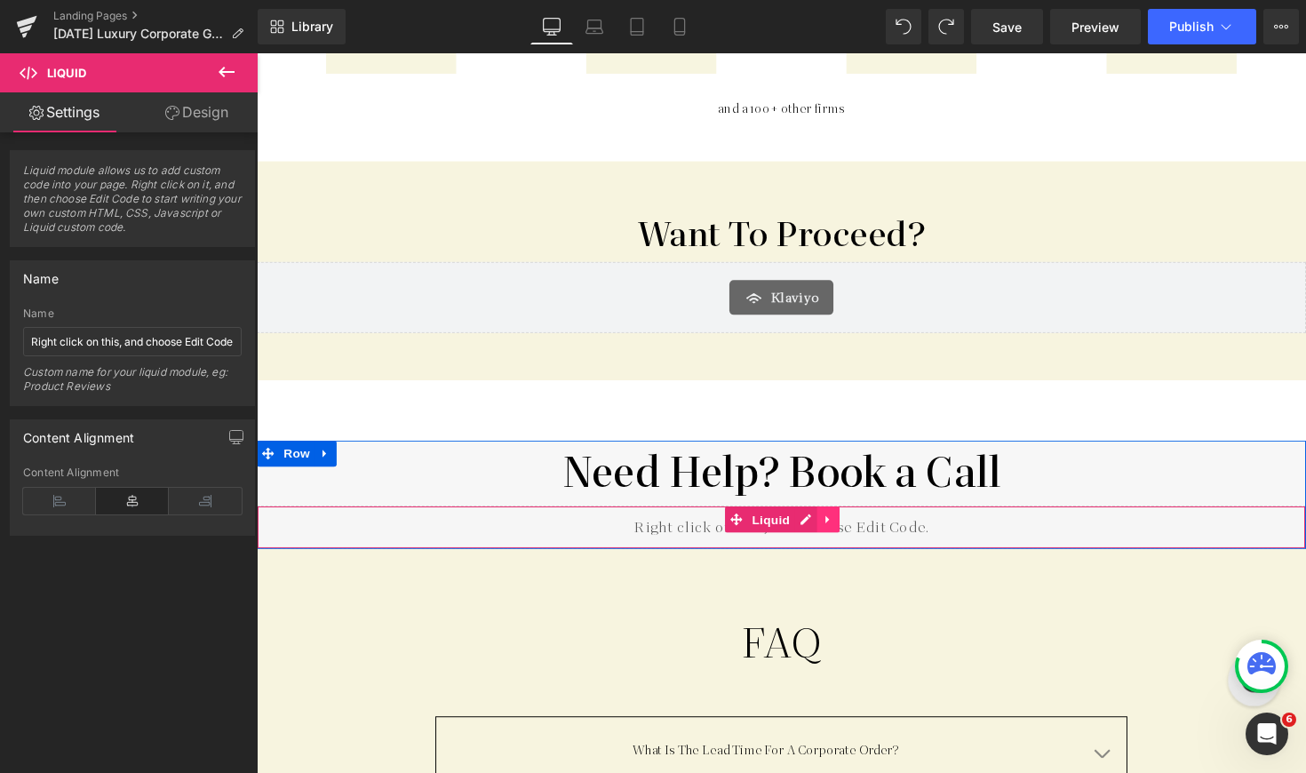
click at [839, 524] on icon at bounding box center [842, 530] width 12 height 13
click at [827, 525] on icon at bounding box center [830, 531] width 12 height 12
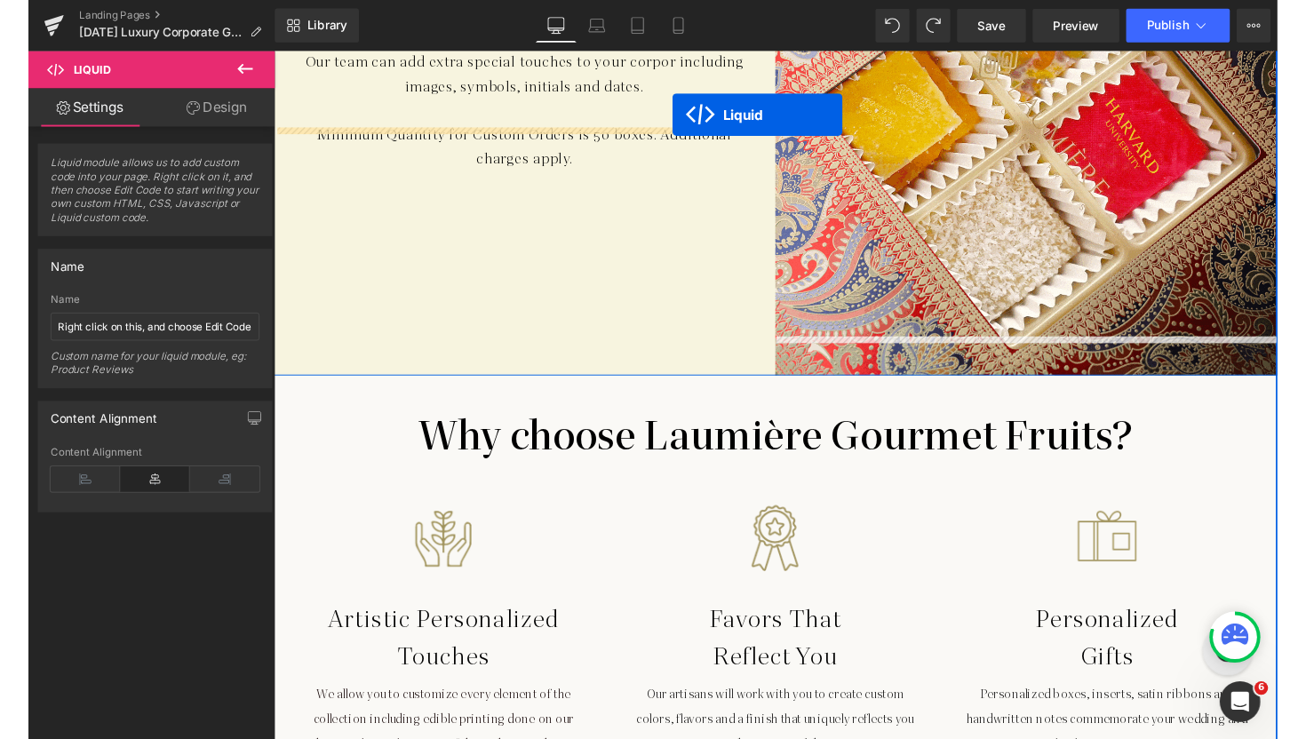
scroll to position [2573, 0]
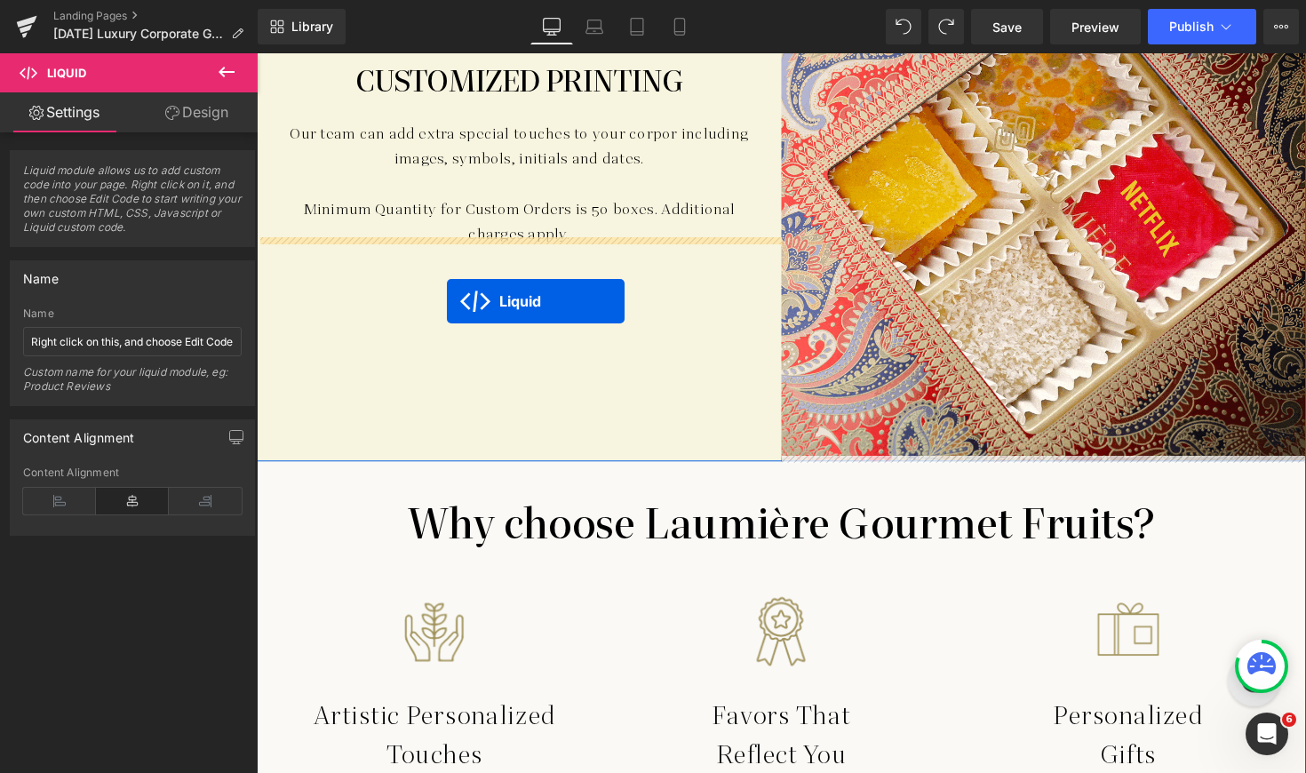
drag, startPoint x: 746, startPoint y: 507, endPoint x: 451, endPoint y: 308, distance: 355.7
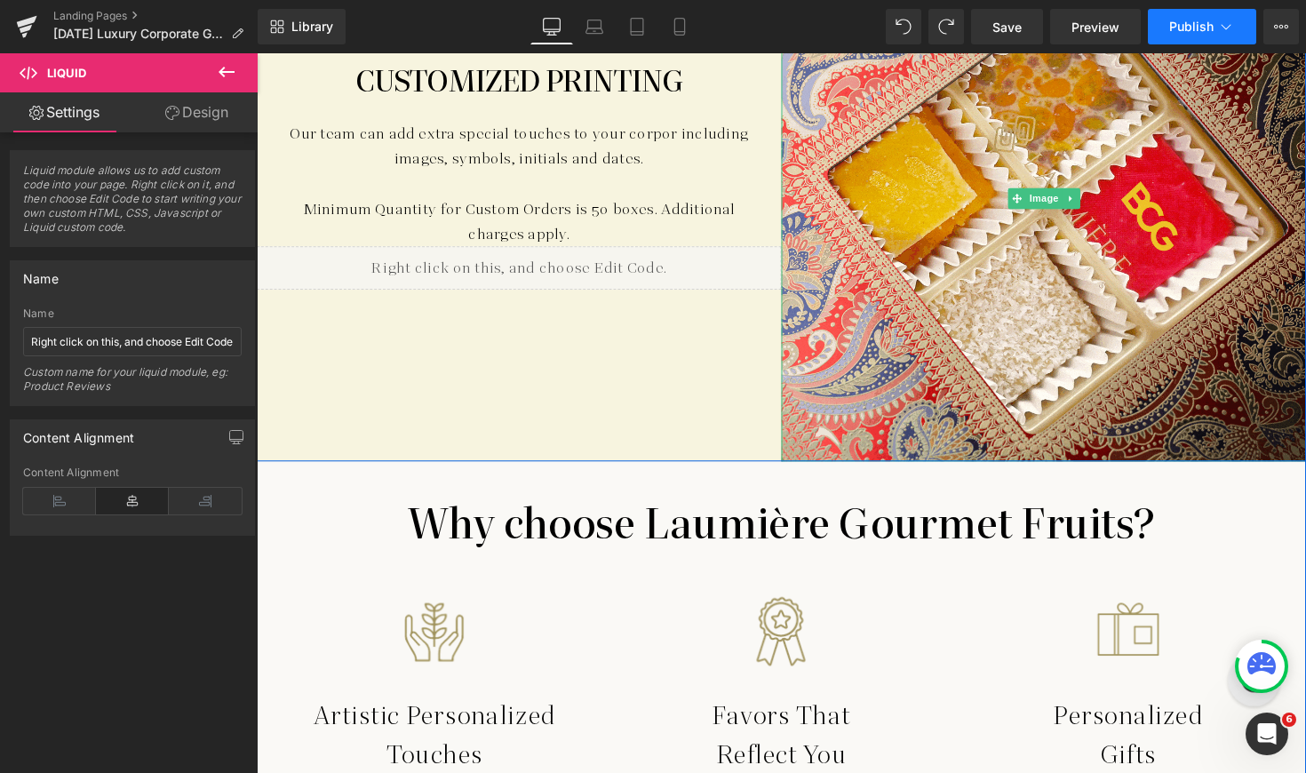
click at [1232, 28] on icon at bounding box center [1226, 27] width 18 height 18
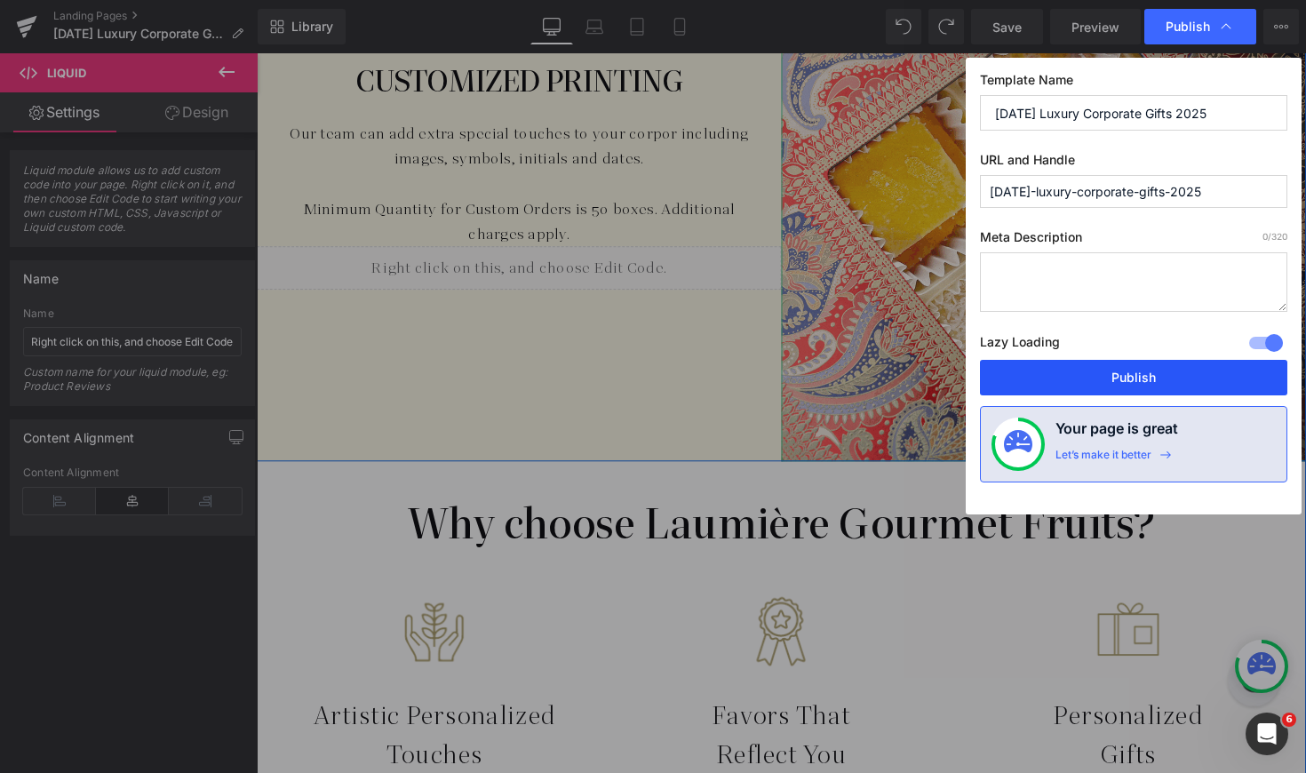
click at [1103, 377] on button "Publish" at bounding box center [1133, 378] width 307 height 36
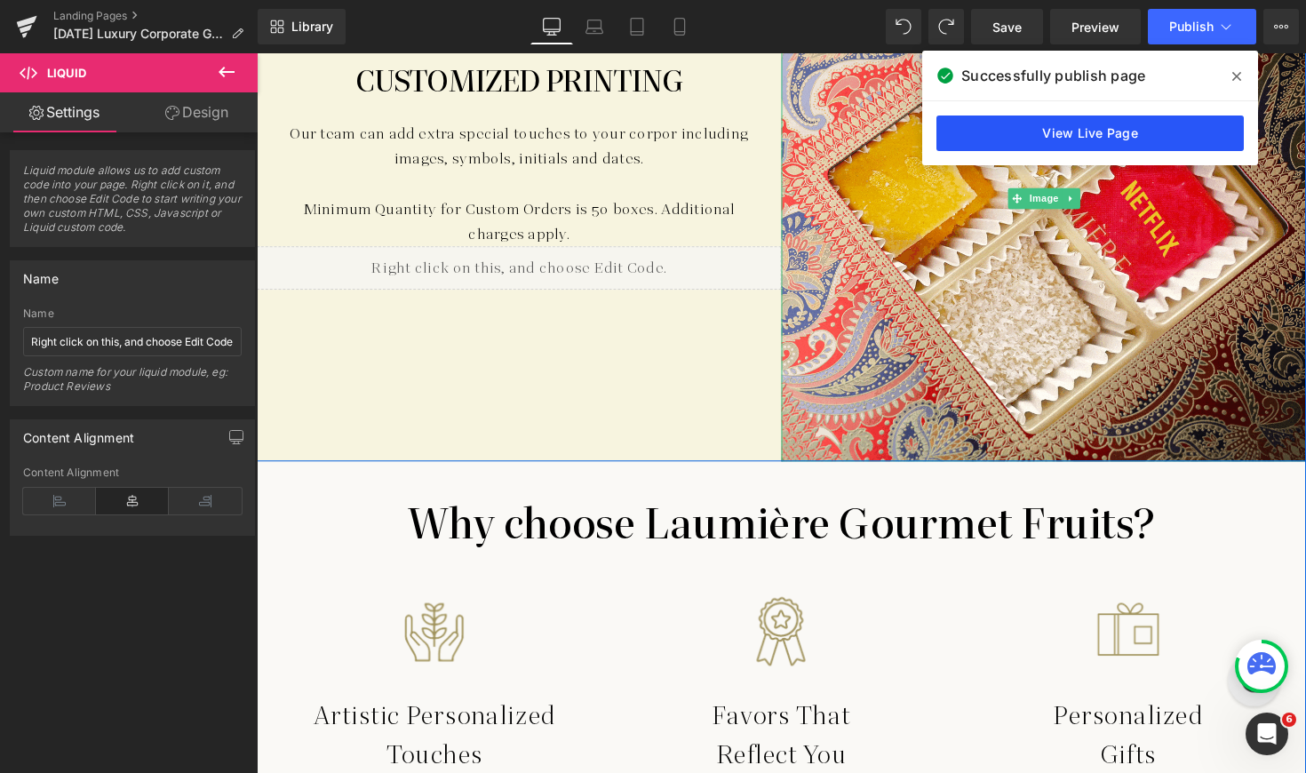
click at [1077, 137] on link "View Live Page" at bounding box center [1089, 133] width 307 height 36
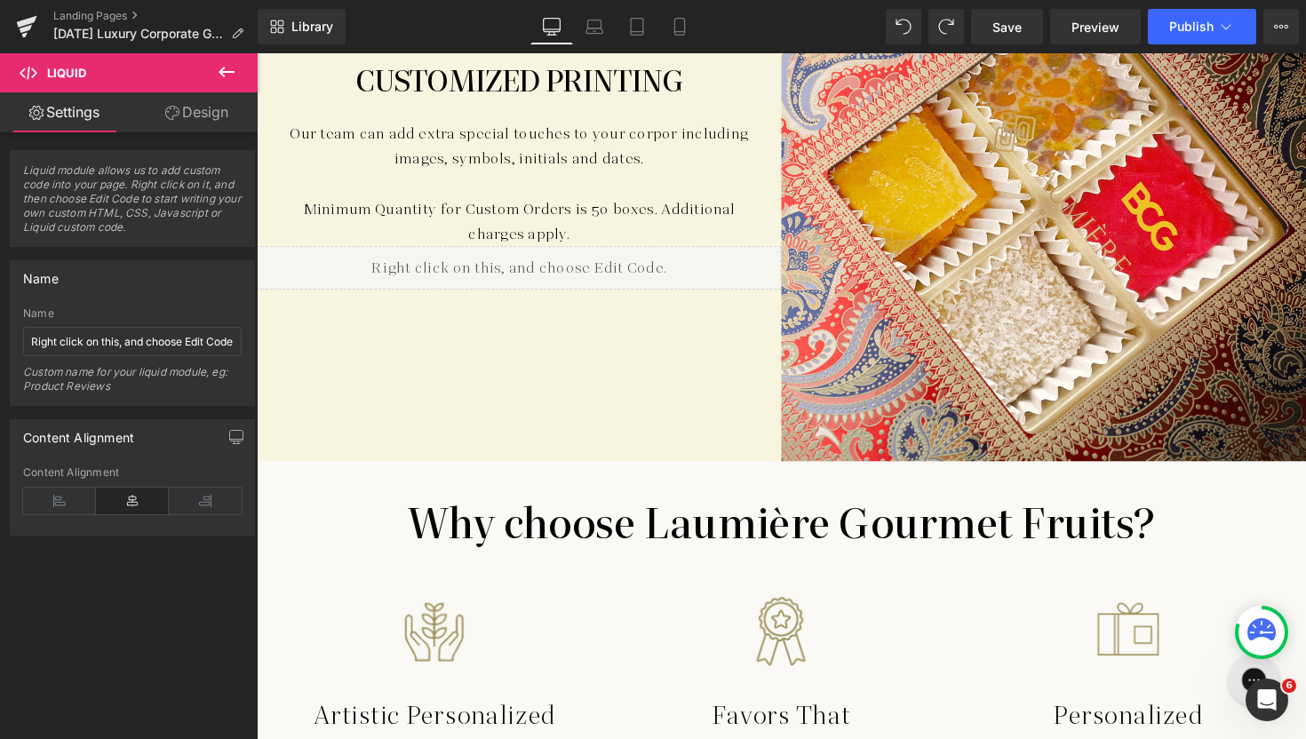
click at [222, 70] on icon at bounding box center [226, 72] width 16 height 11
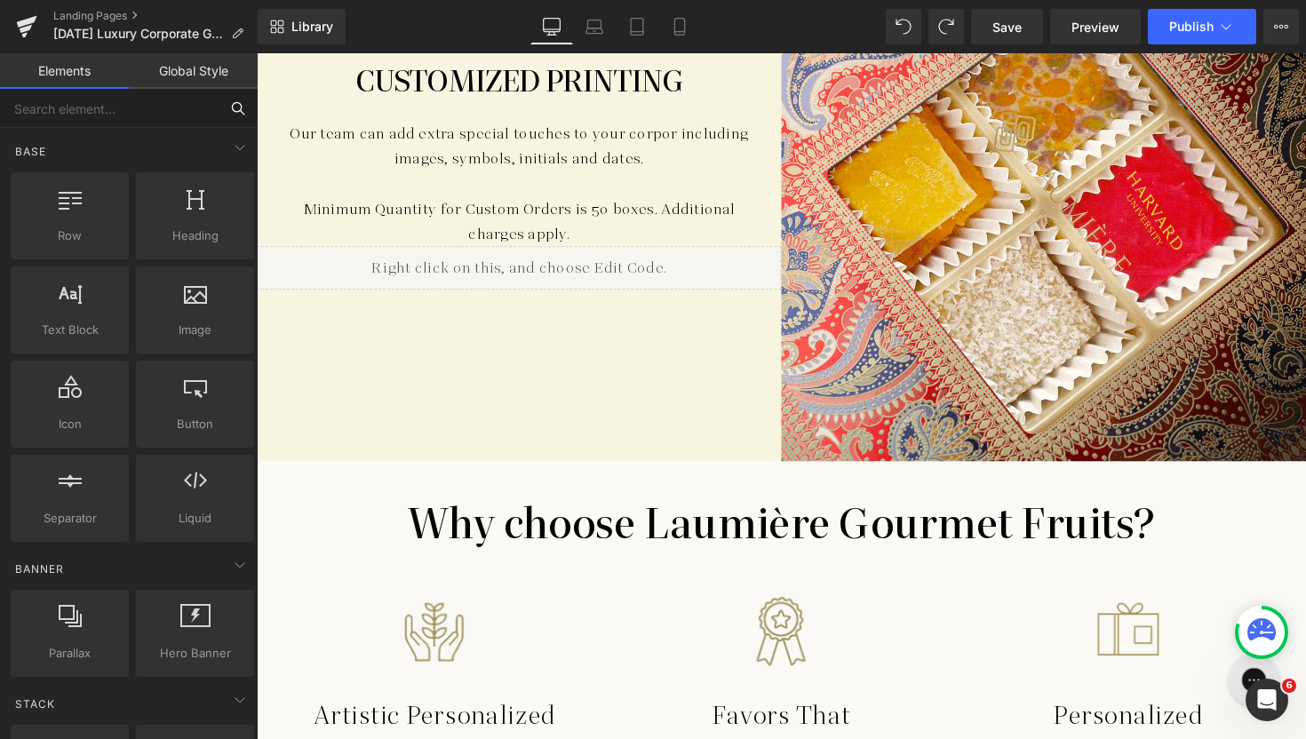
click at [90, 123] on input "text" at bounding box center [109, 108] width 218 height 39
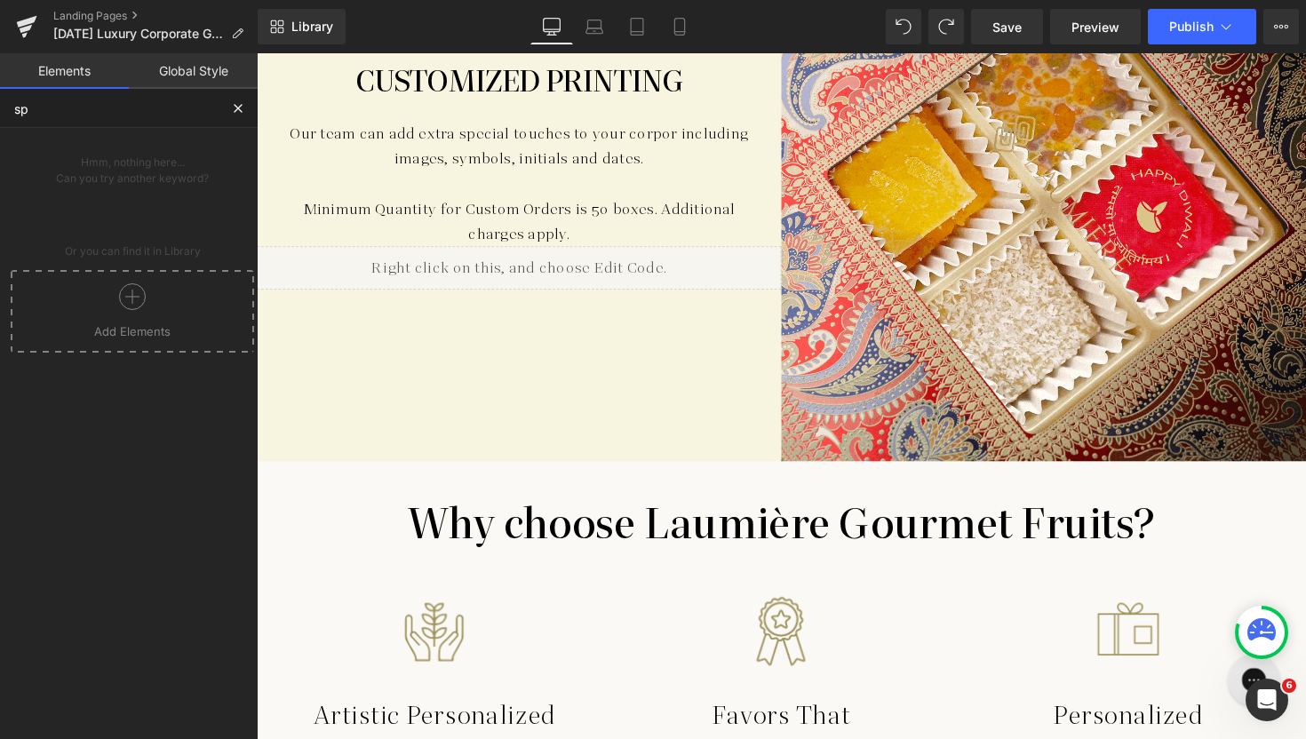
type input "s"
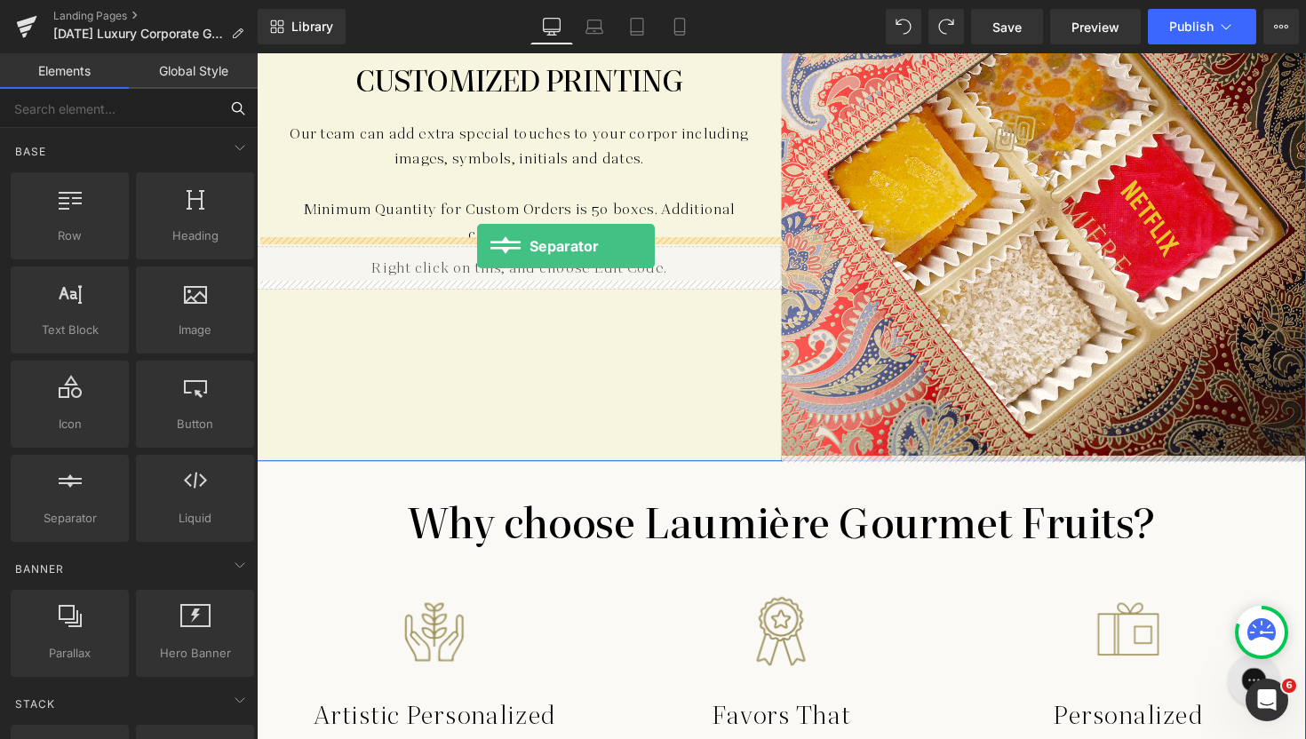
drag, startPoint x: 318, startPoint y: 536, endPoint x: 482, endPoint y: 250, distance: 329.8
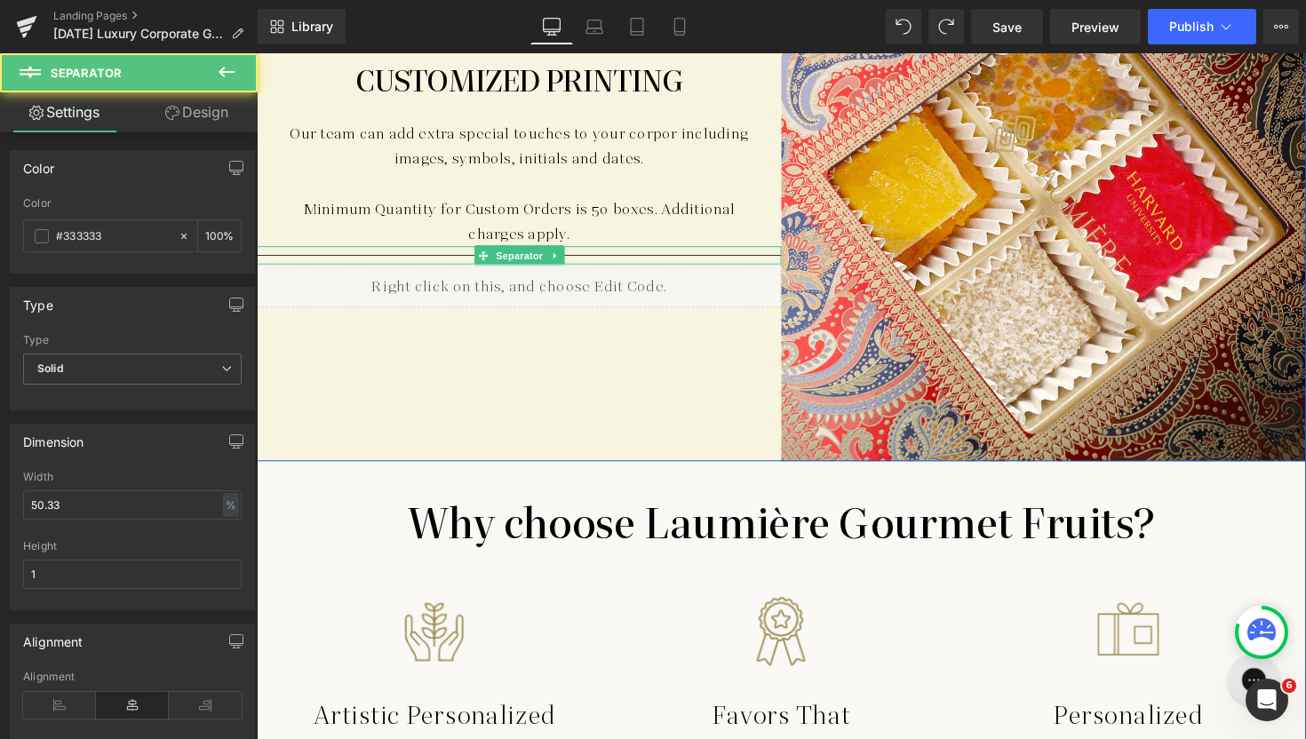
click at [393, 251] on div at bounding box center [525, 260] width 537 height 19
click at [414, 251] on div at bounding box center [525, 260] width 537 height 19
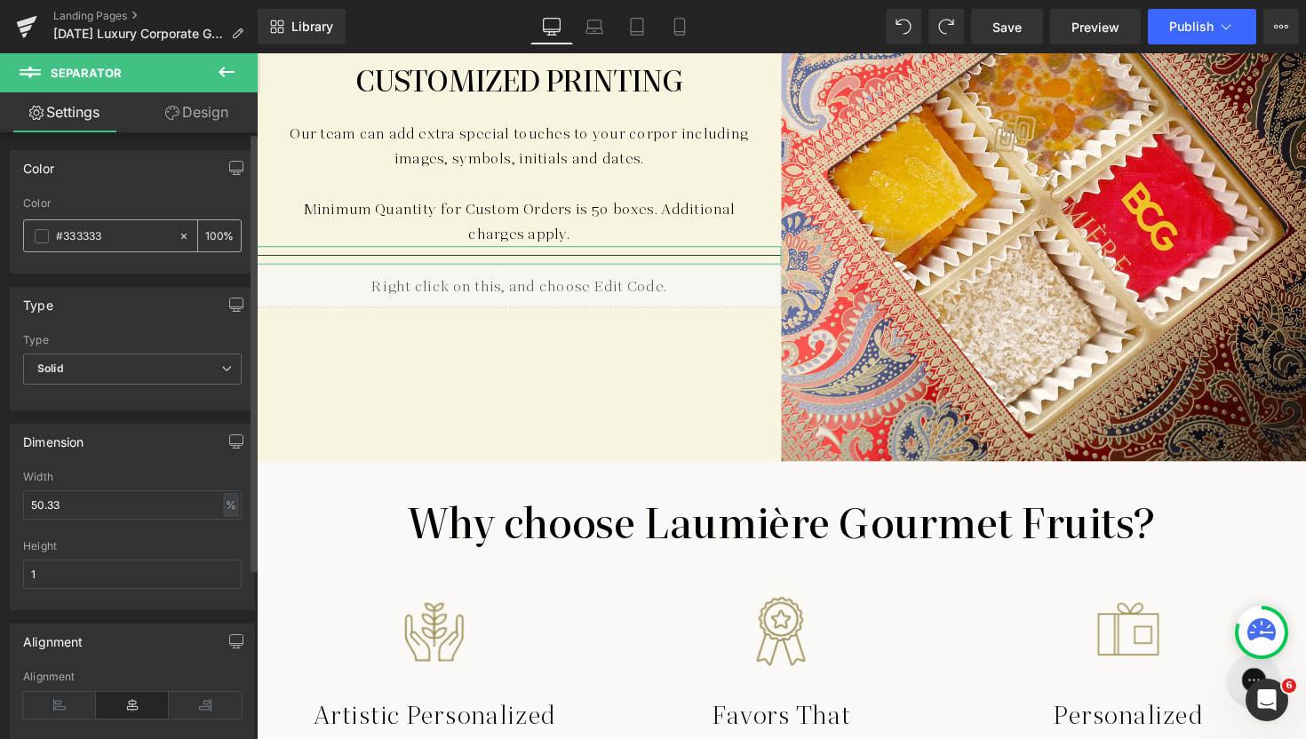
click at [208, 226] on input "100" at bounding box center [214, 236] width 18 height 20
type input "0"
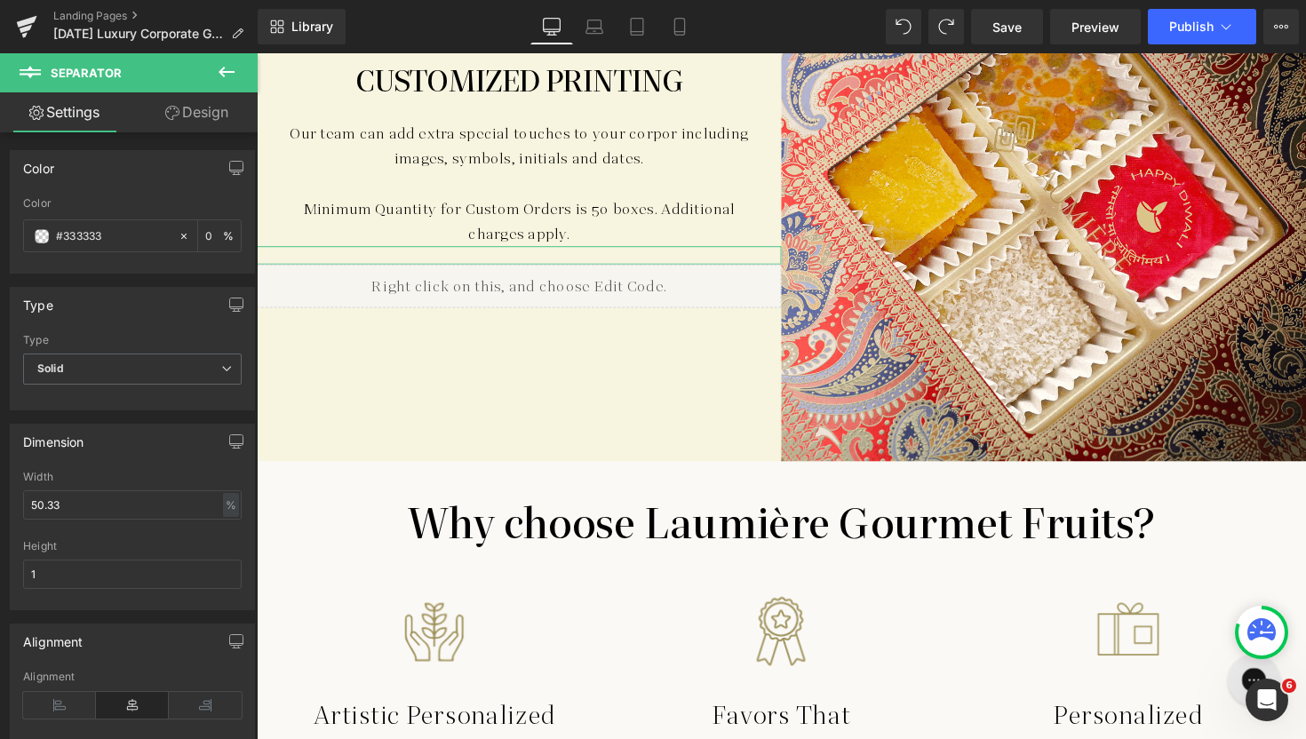
click at [168, 112] on icon at bounding box center [172, 113] width 14 height 14
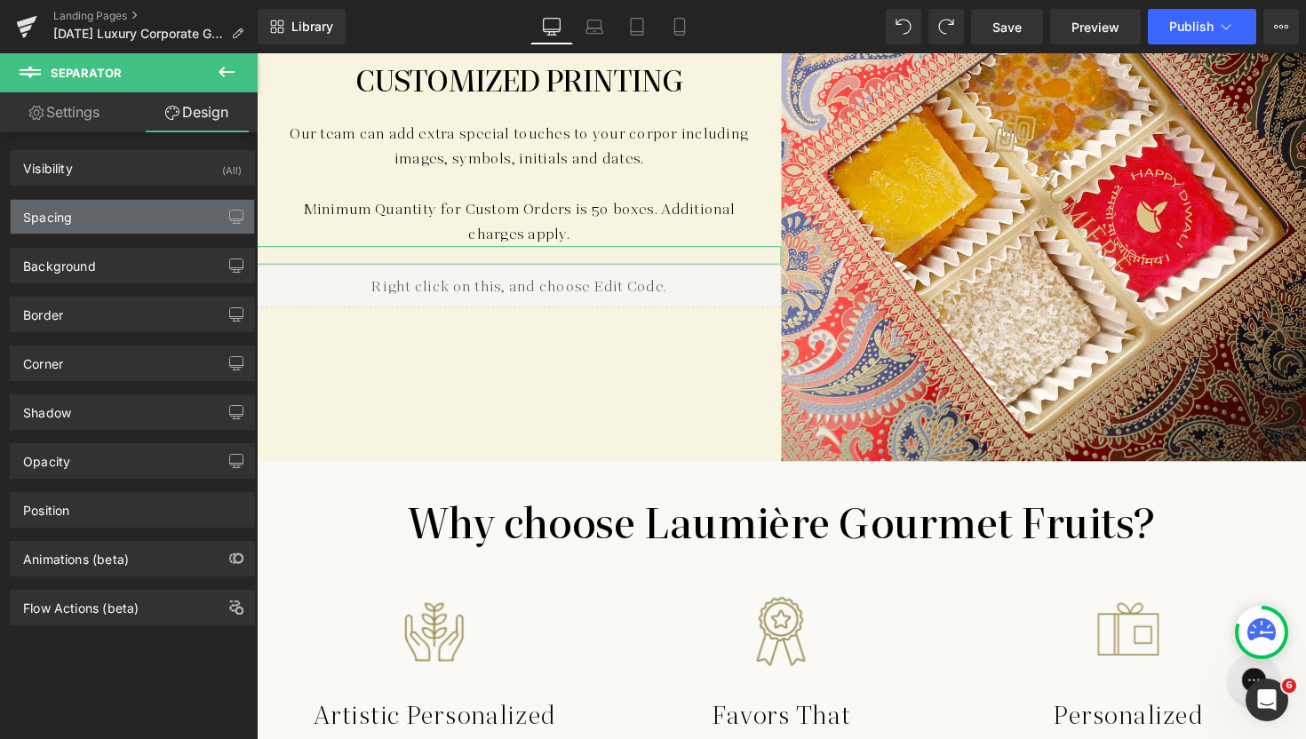
click at [76, 219] on div "Spacing" at bounding box center [132, 217] width 243 height 34
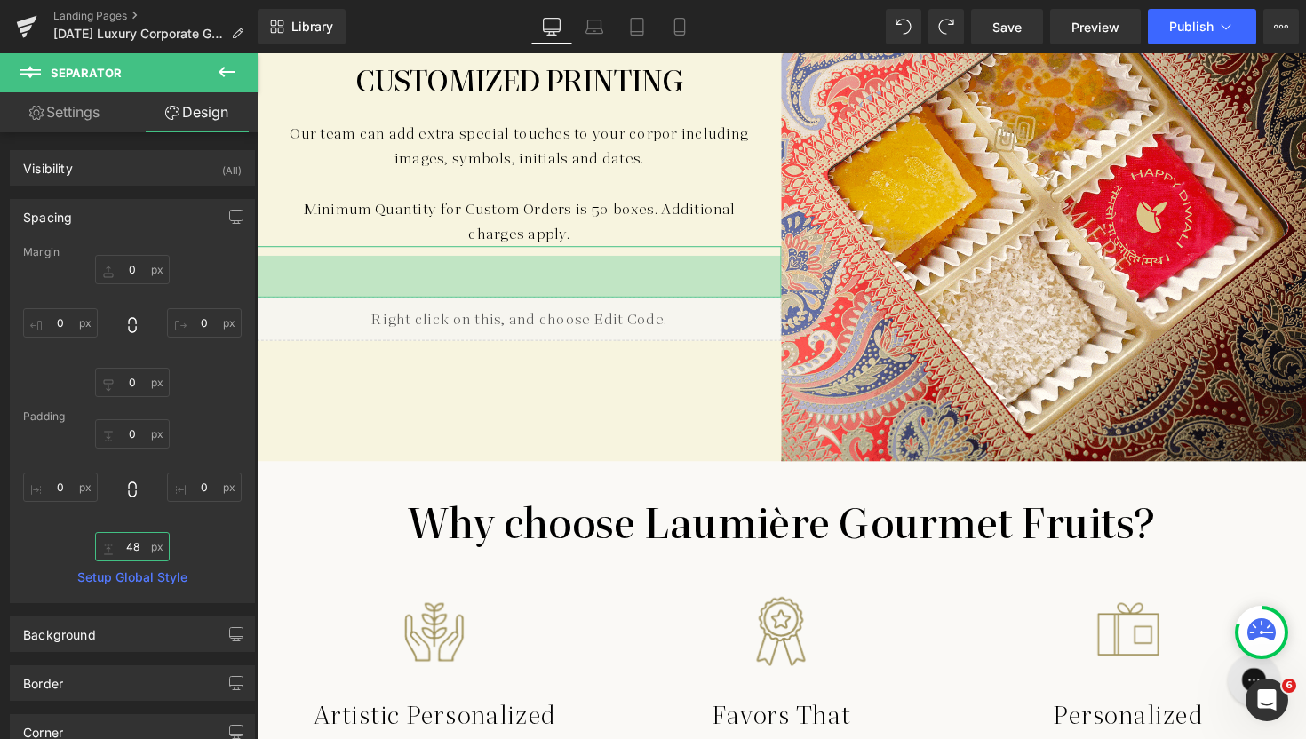
drag, startPoint x: 101, startPoint y: 551, endPoint x: 107, endPoint y: 517, distance: 34.2
click at [107, 517] on div "0 0 10 0" at bounding box center [132, 490] width 218 height 142
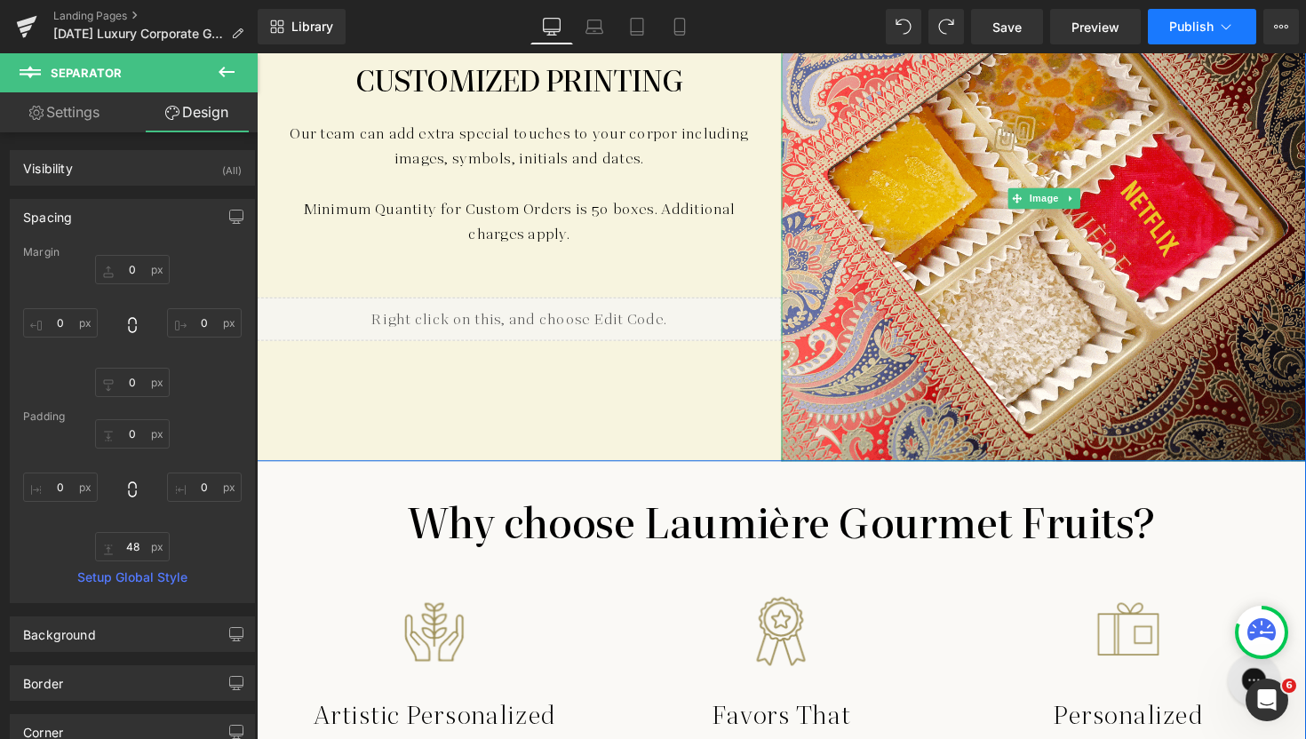
click at [1203, 14] on button "Publish" at bounding box center [1202, 27] width 108 height 36
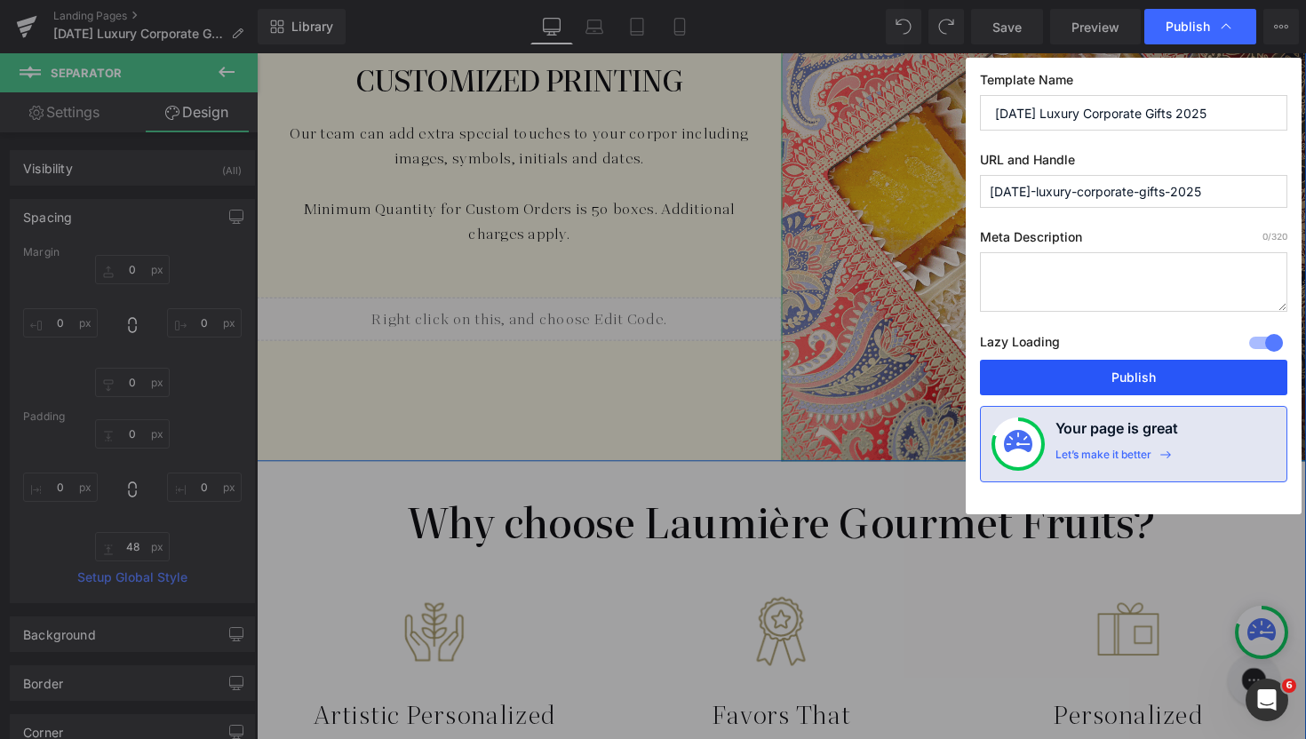
click at [1051, 383] on button "Publish" at bounding box center [1133, 378] width 307 height 36
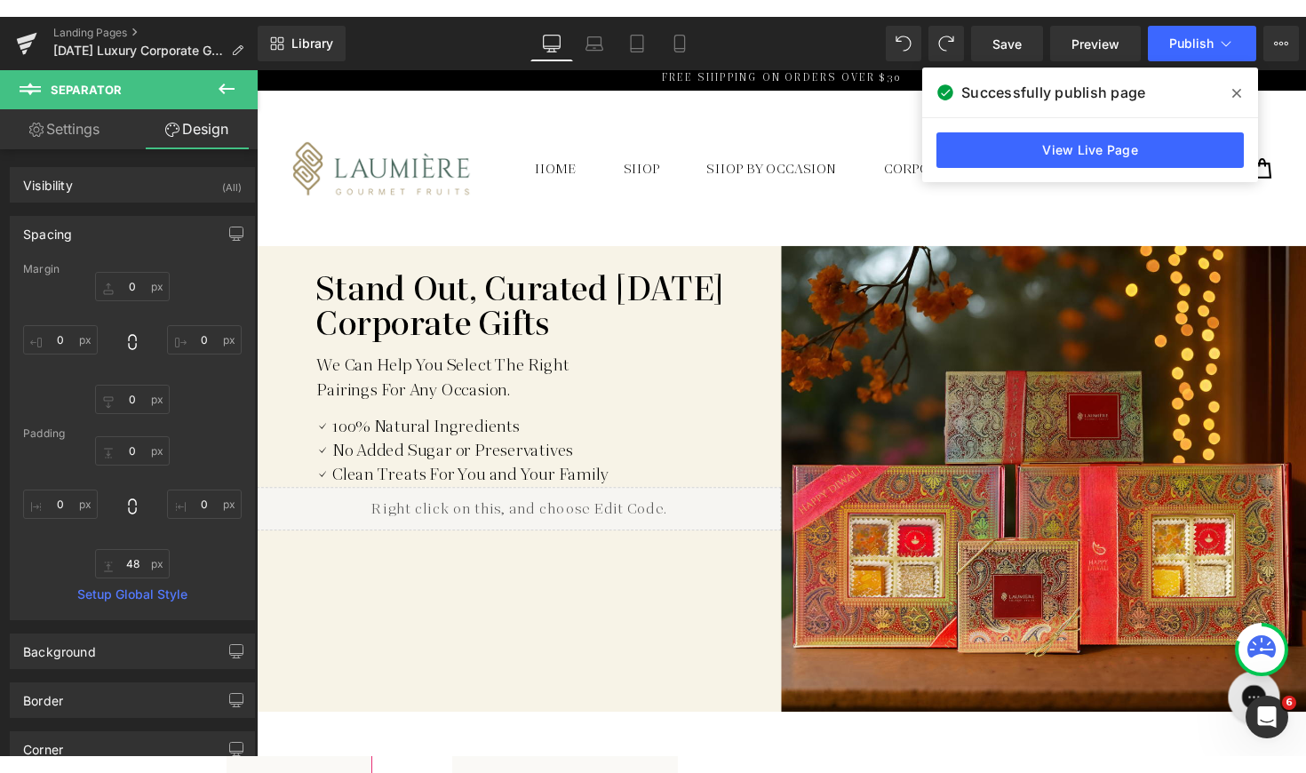
scroll to position [4, 0]
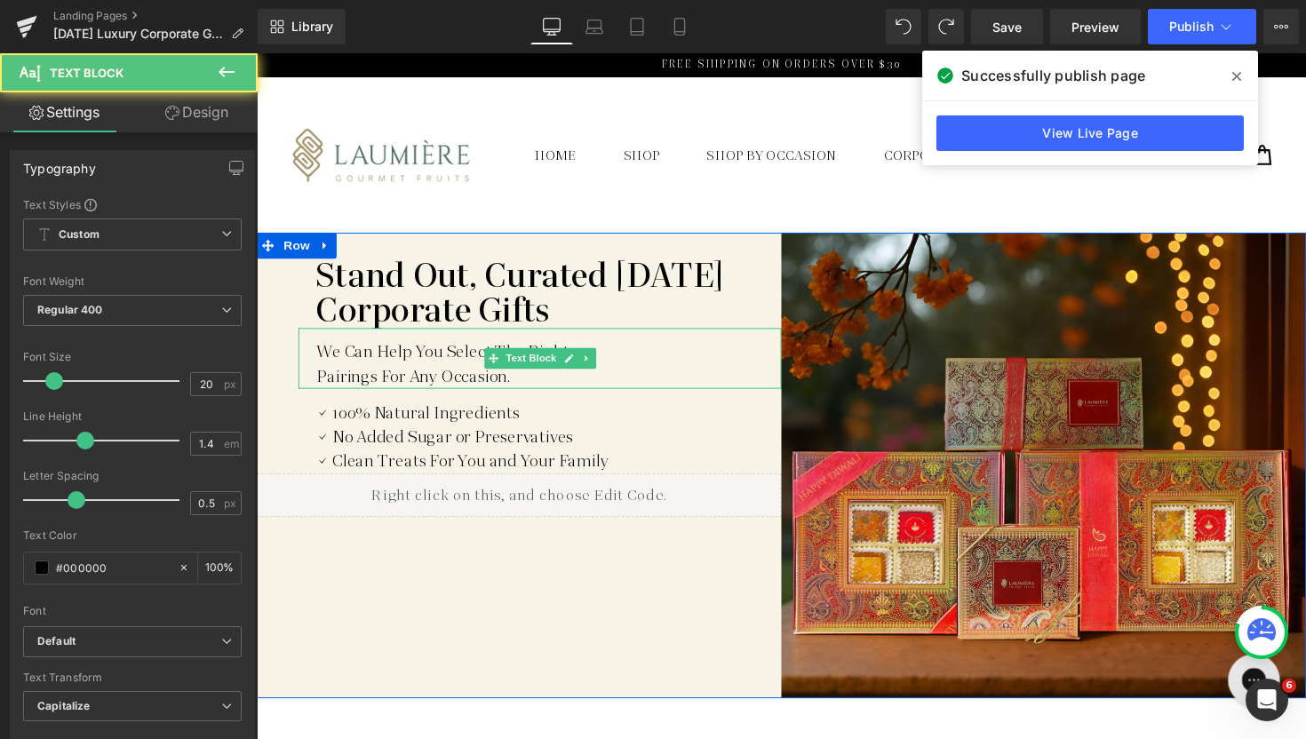
click at [401, 381] on span "pairings for any occasion." at bounding box center [417, 384] width 198 height 22
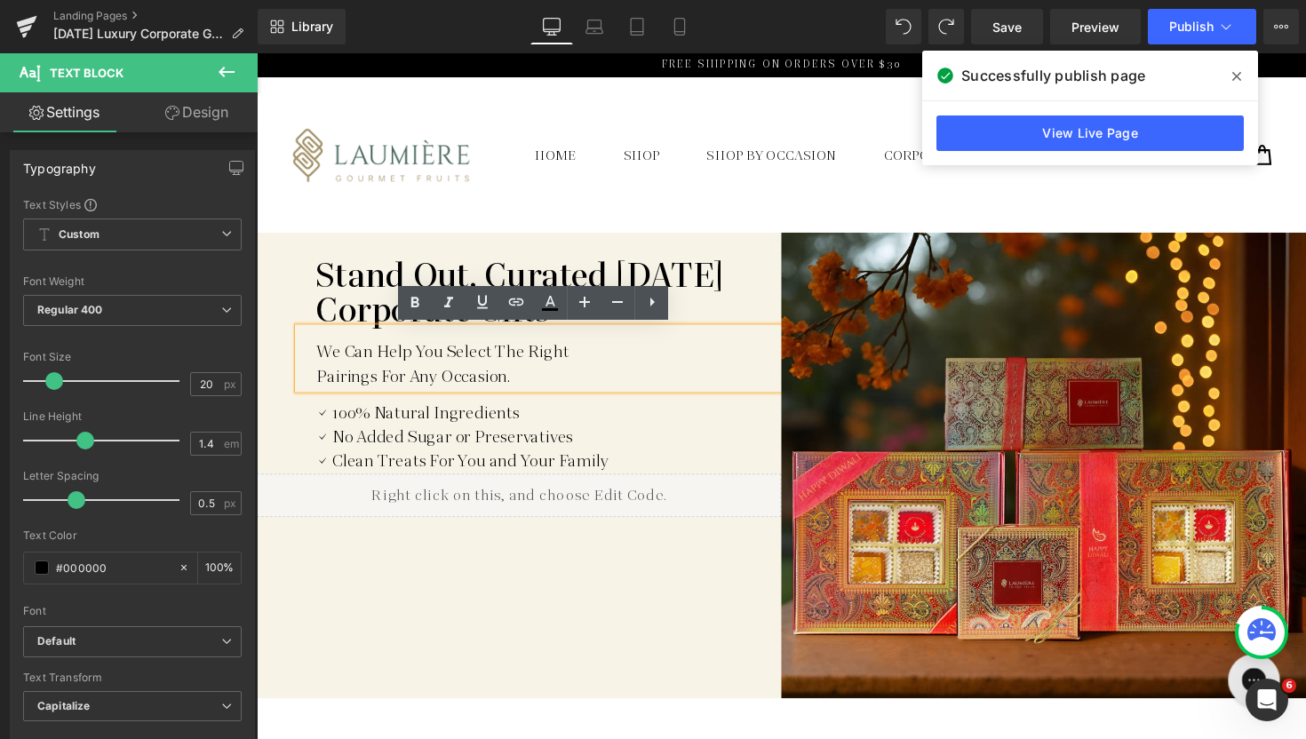
click at [449, 389] on span "pairings for any occasion." at bounding box center [417, 384] width 198 height 22
drag, startPoint x: 410, startPoint y: 385, endPoint x: 508, endPoint y: 374, distance: 98.3
click at [508, 374] on span "pairings for any occasion." at bounding box center [417, 384] width 198 height 22
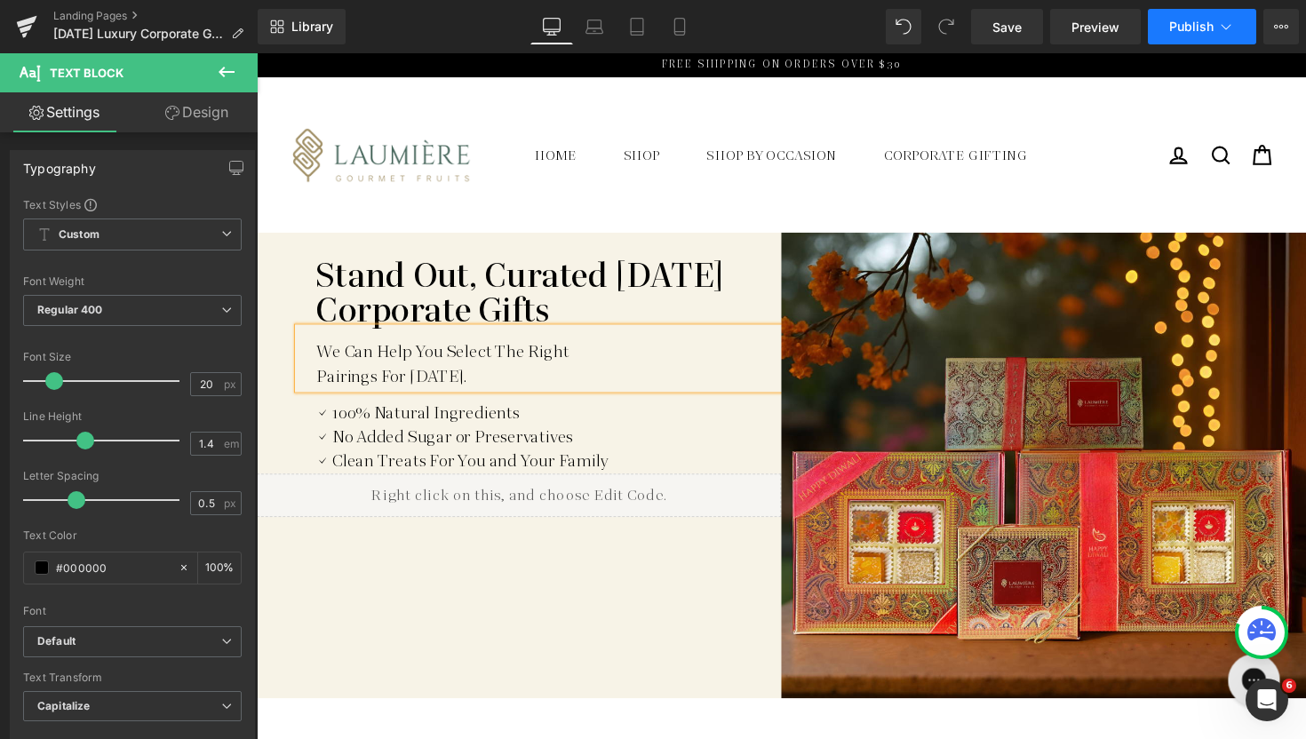
click at [1205, 22] on span "Publish" at bounding box center [1191, 27] width 44 height 14
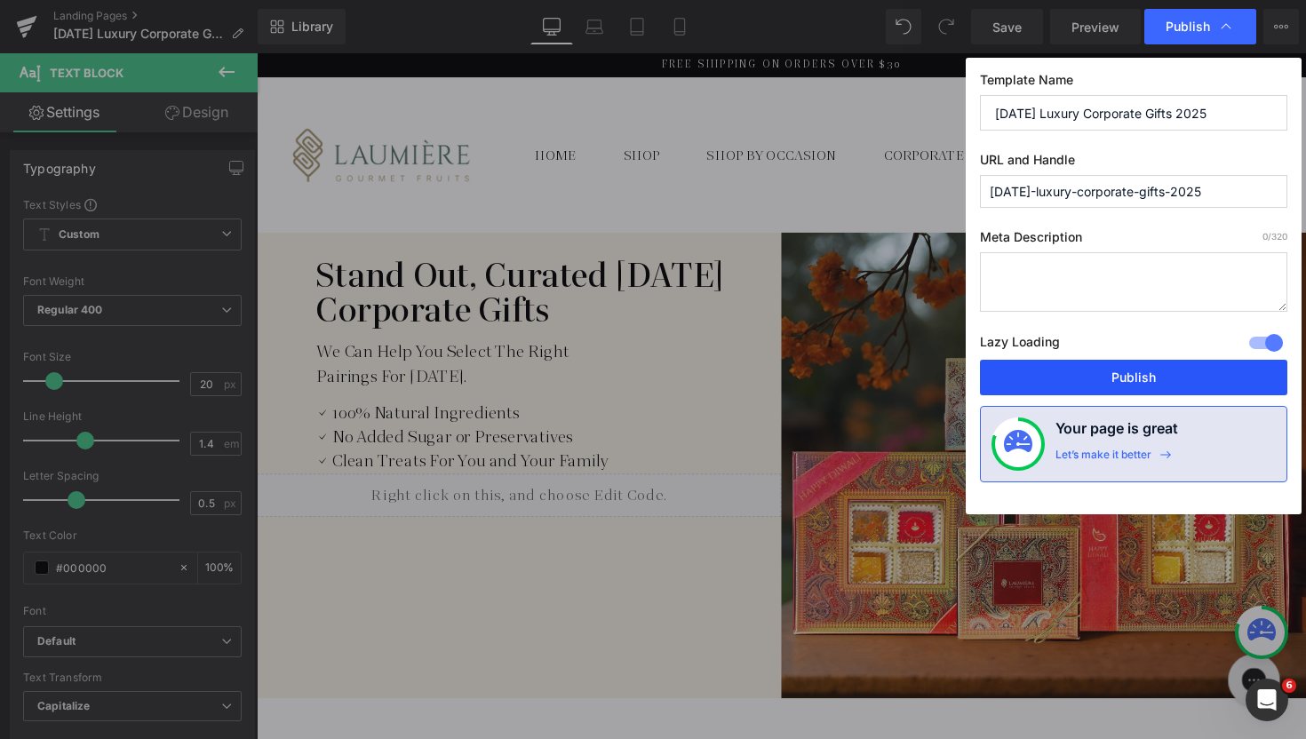
click at [1031, 380] on button "Publish" at bounding box center [1133, 378] width 307 height 36
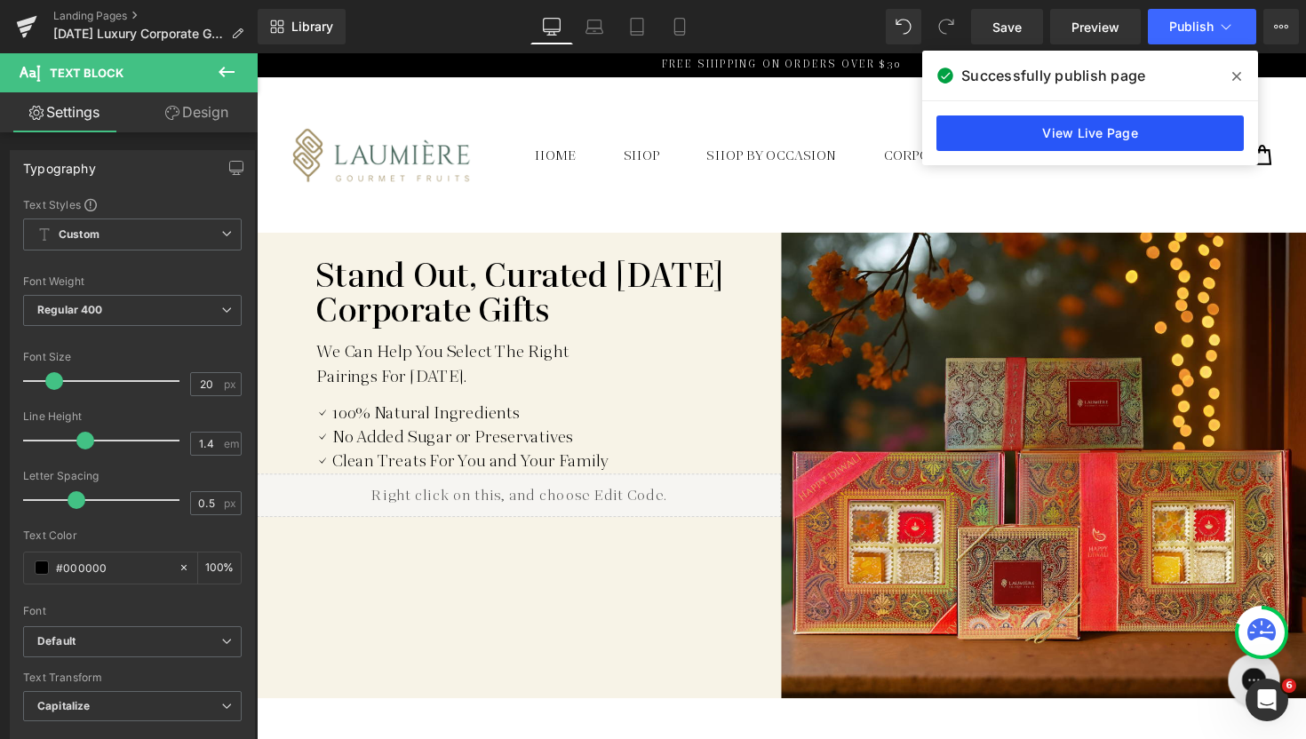
click at [994, 130] on link "View Live Page" at bounding box center [1089, 133] width 307 height 36
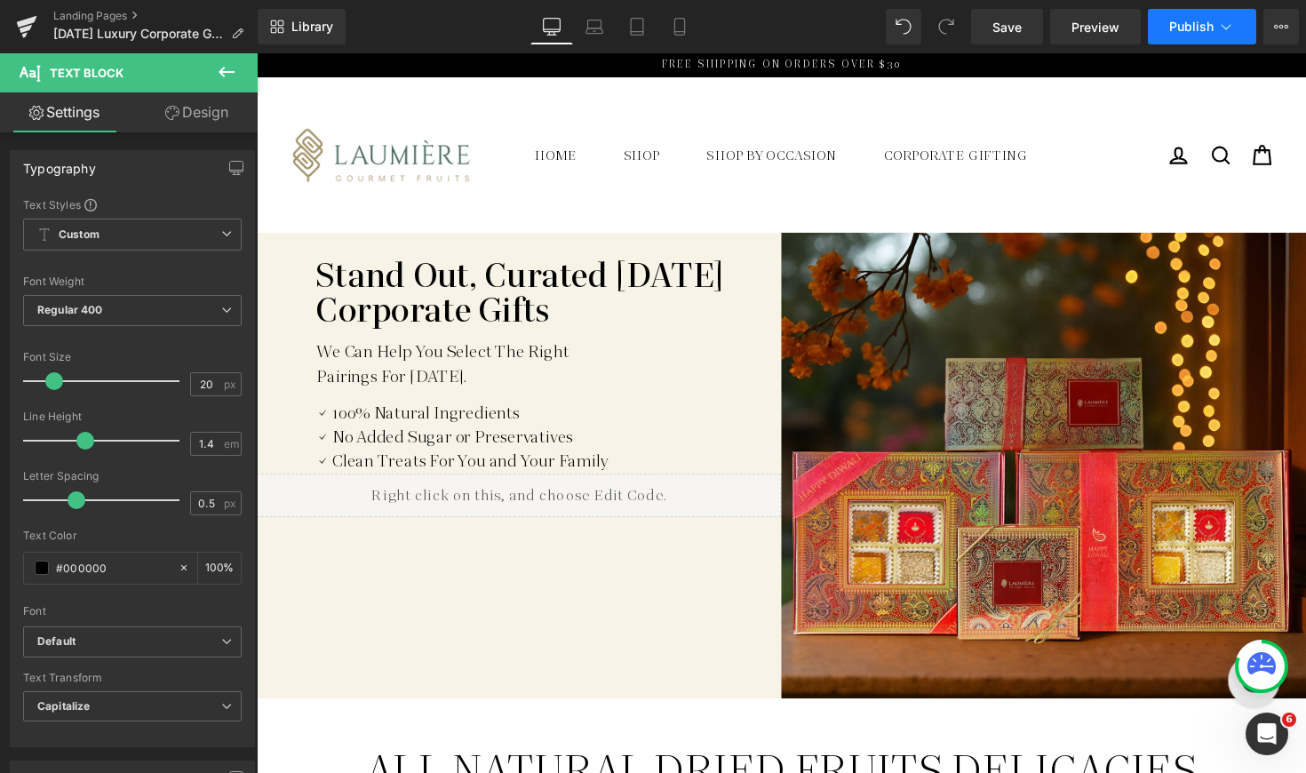
click at [1228, 36] on button "Publish" at bounding box center [1202, 27] width 108 height 36
click at [1229, 26] on icon at bounding box center [1226, 26] width 10 height 5
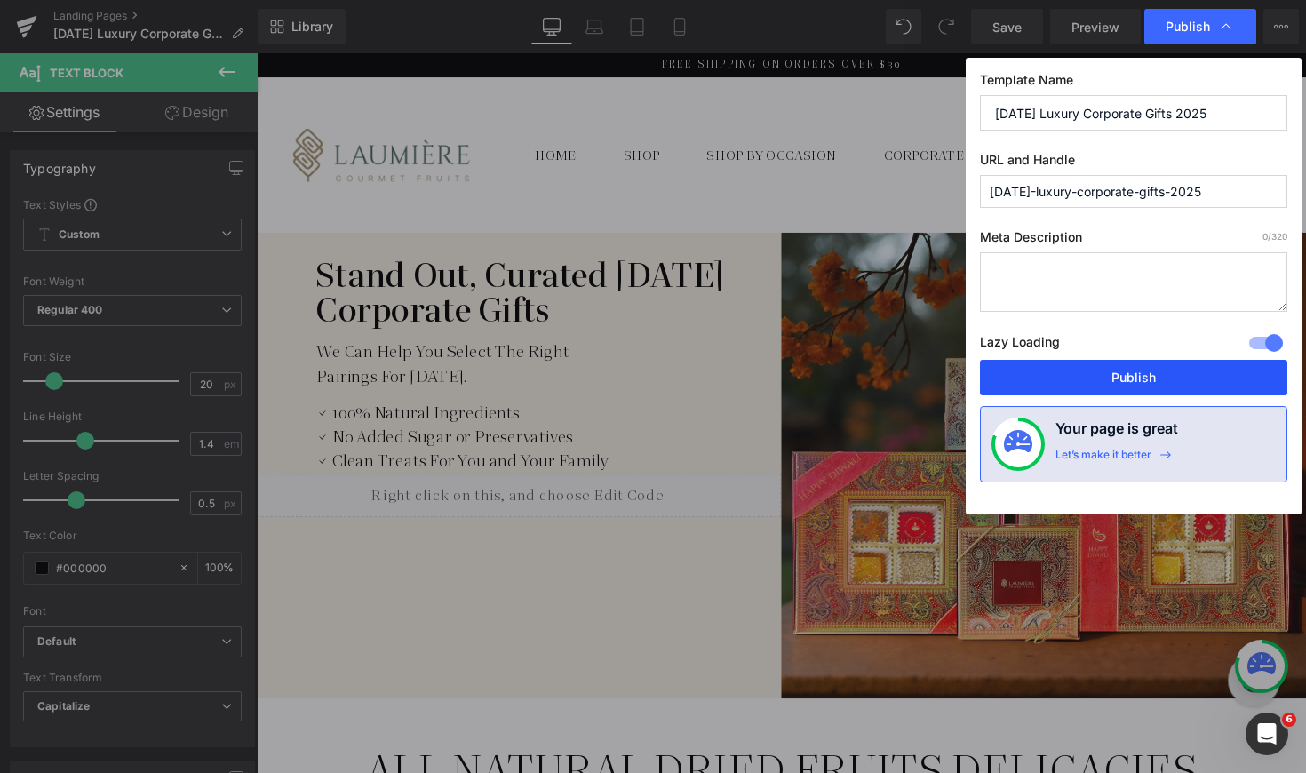
click at [1053, 369] on button "Publish" at bounding box center [1133, 378] width 307 height 36
